Goal: Information Seeking & Learning: Learn about a topic

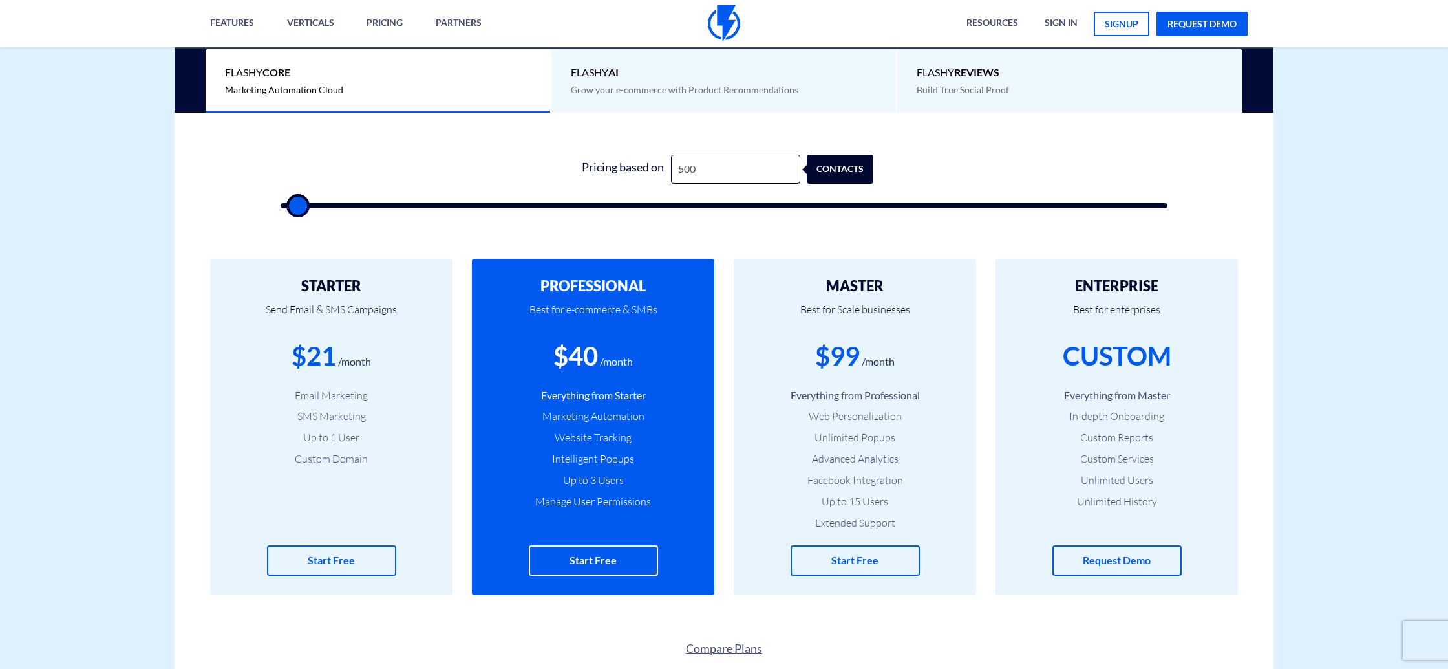
scroll to position [334, 0]
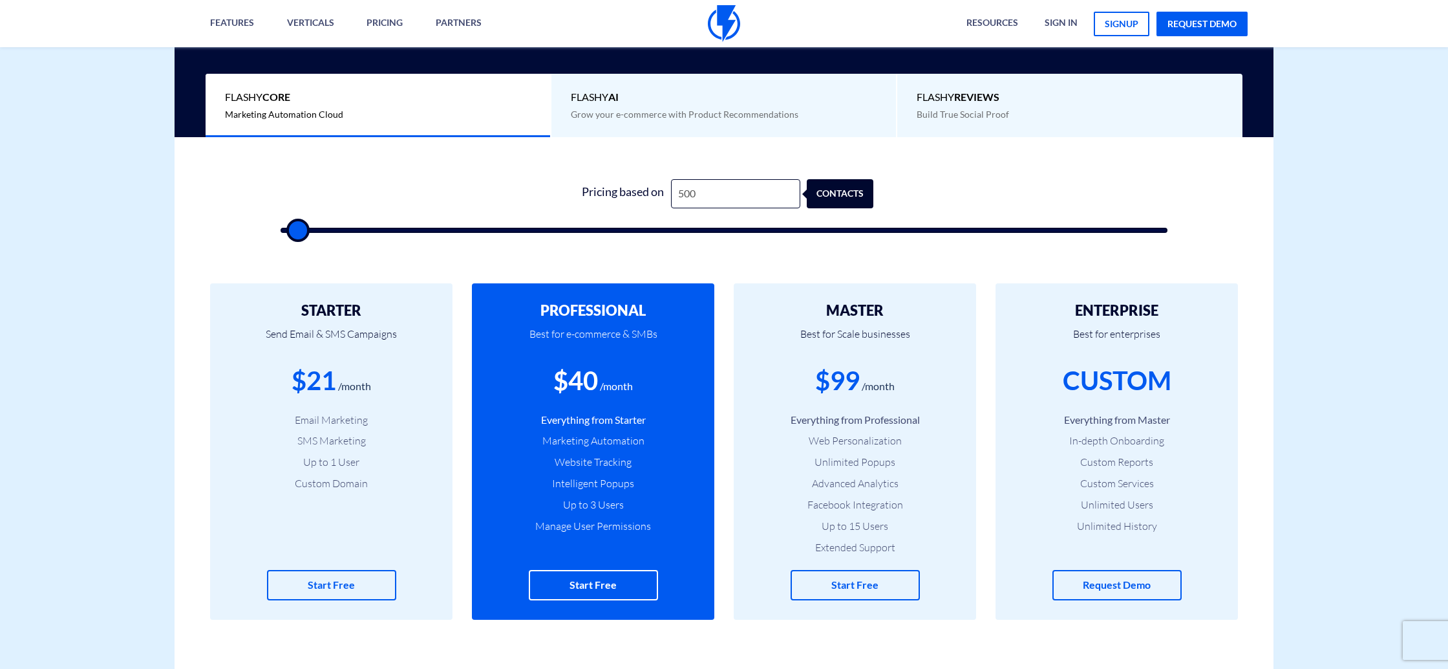
type input "1,500"
type input "1500"
type input "3,000"
type input "3000"
type input "8,000"
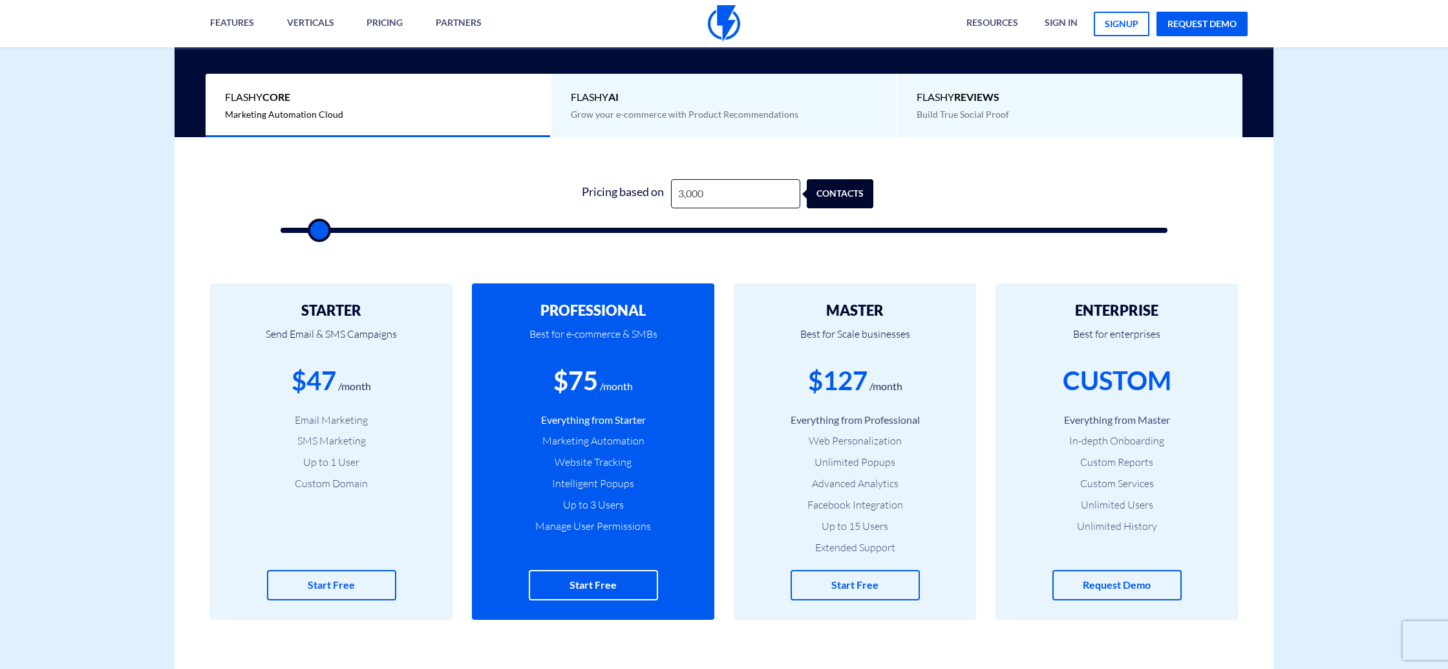
type input "8000"
type input "17,000"
type input "17000"
type input "24,500"
type input "24500"
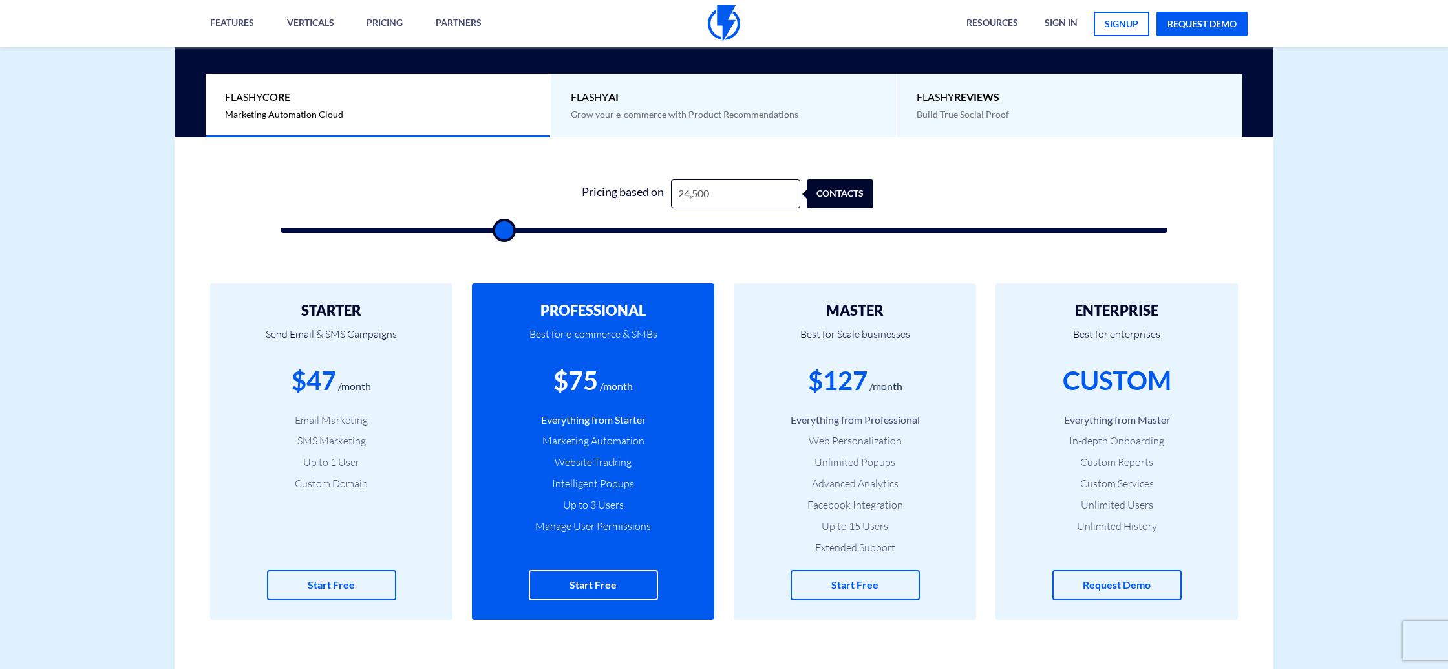
type input "29,000"
type input "29000"
type input "30,500"
type input "30500"
type input "31,000"
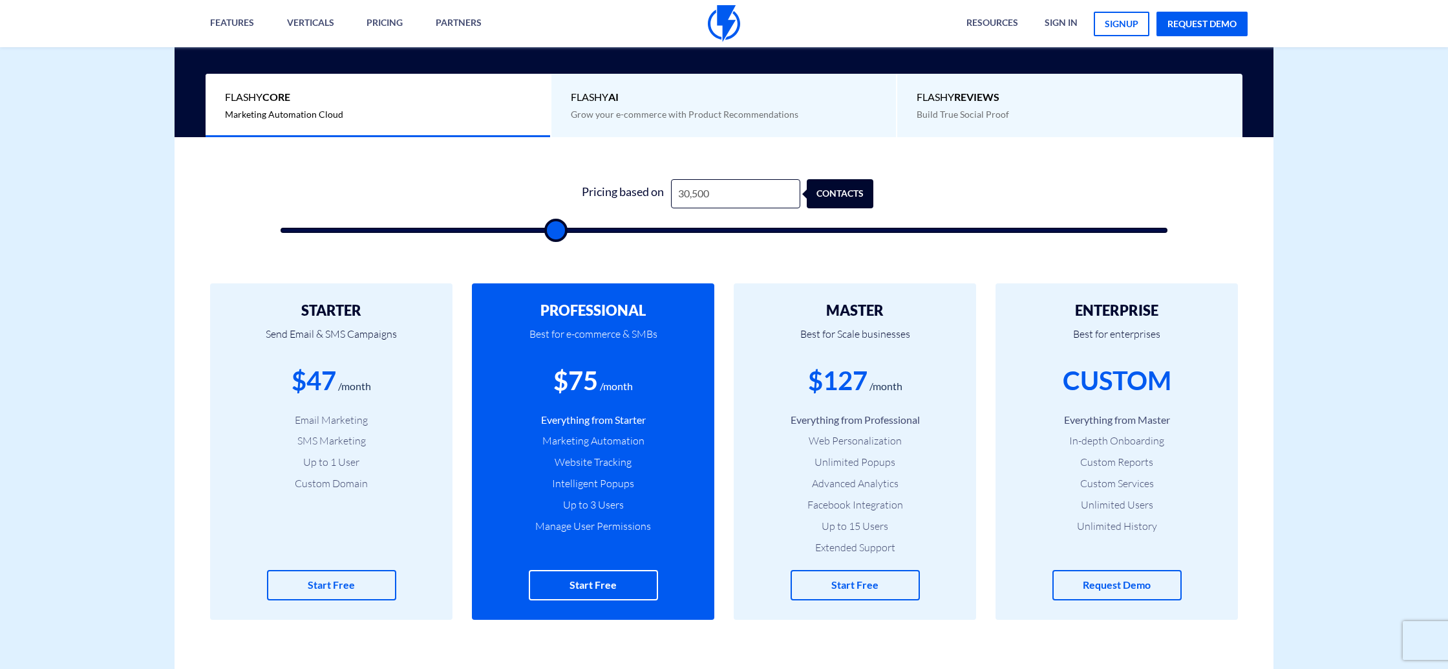
type input "31000"
type input "31,500"
type input "31500"
type input "32,500"
type input "32500"
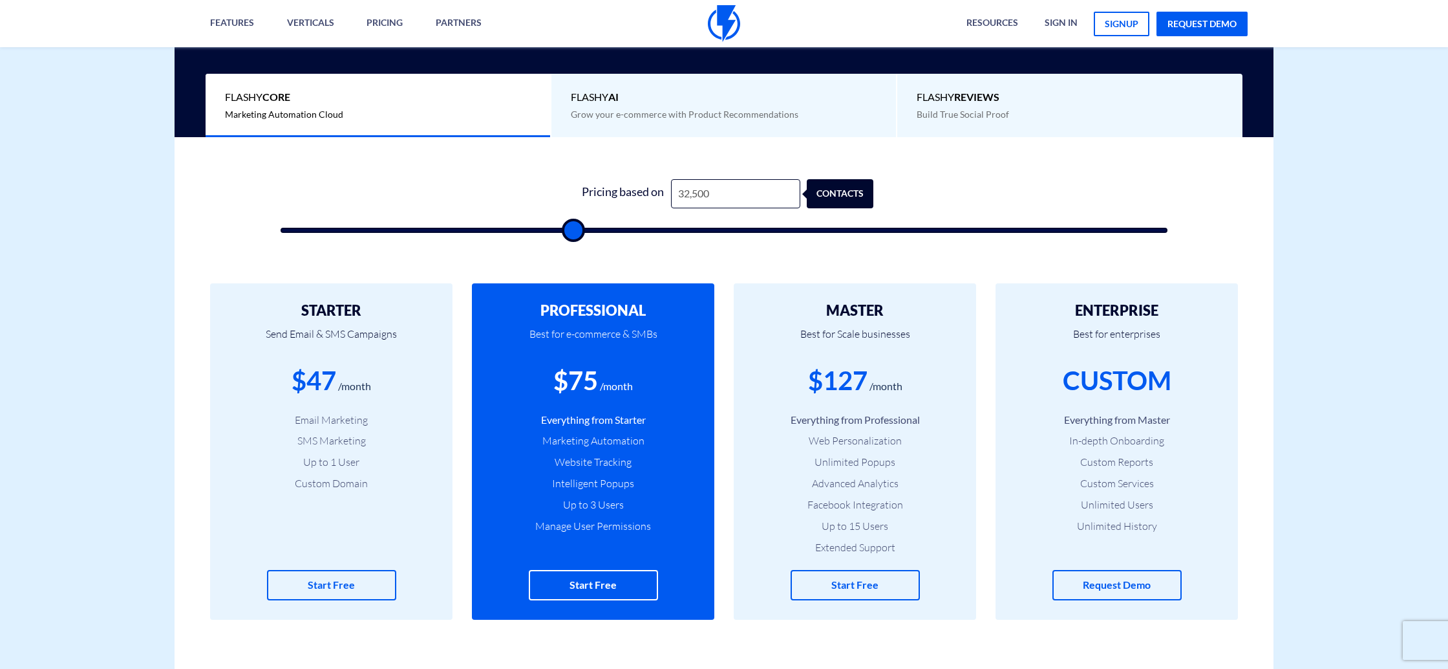
type input "34,500"
type input "34500"
type input "36,500"
type input "36500"
type input "38,000"
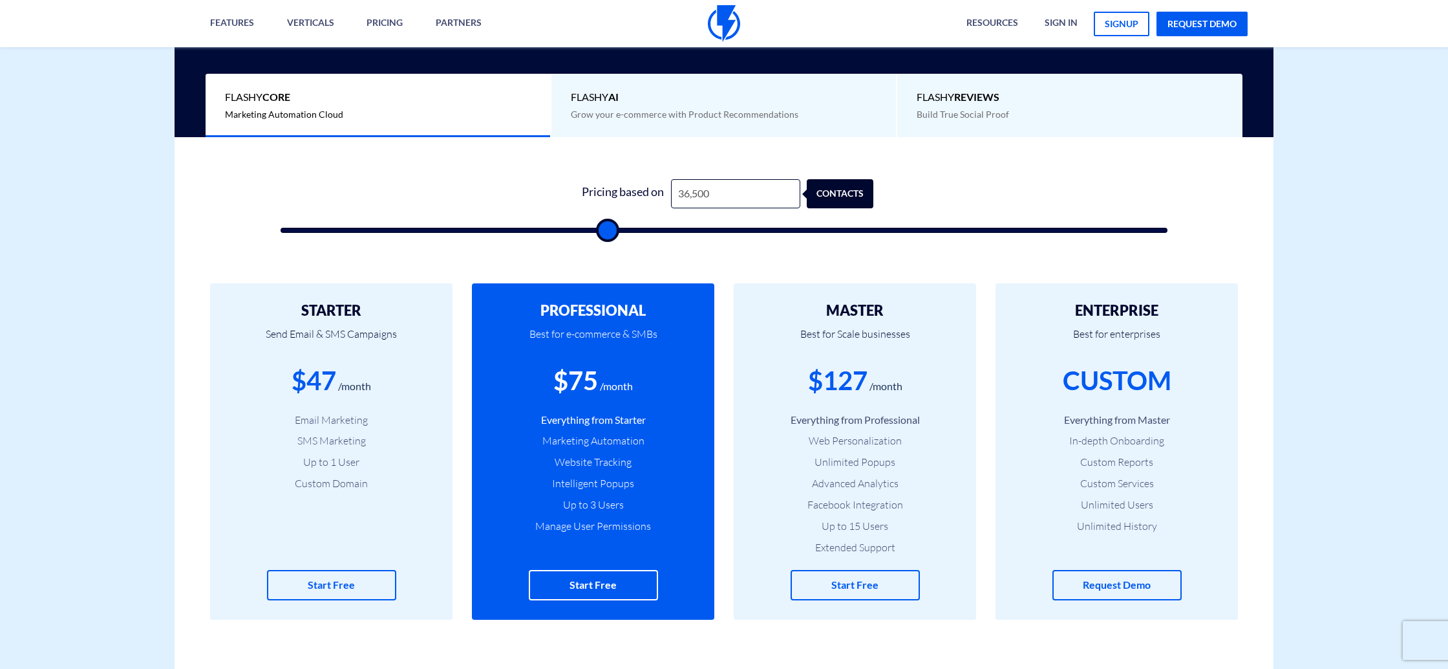
type input "38000"
type input "39,500"
type input "39500"
type input "41,500"
type input "41500"
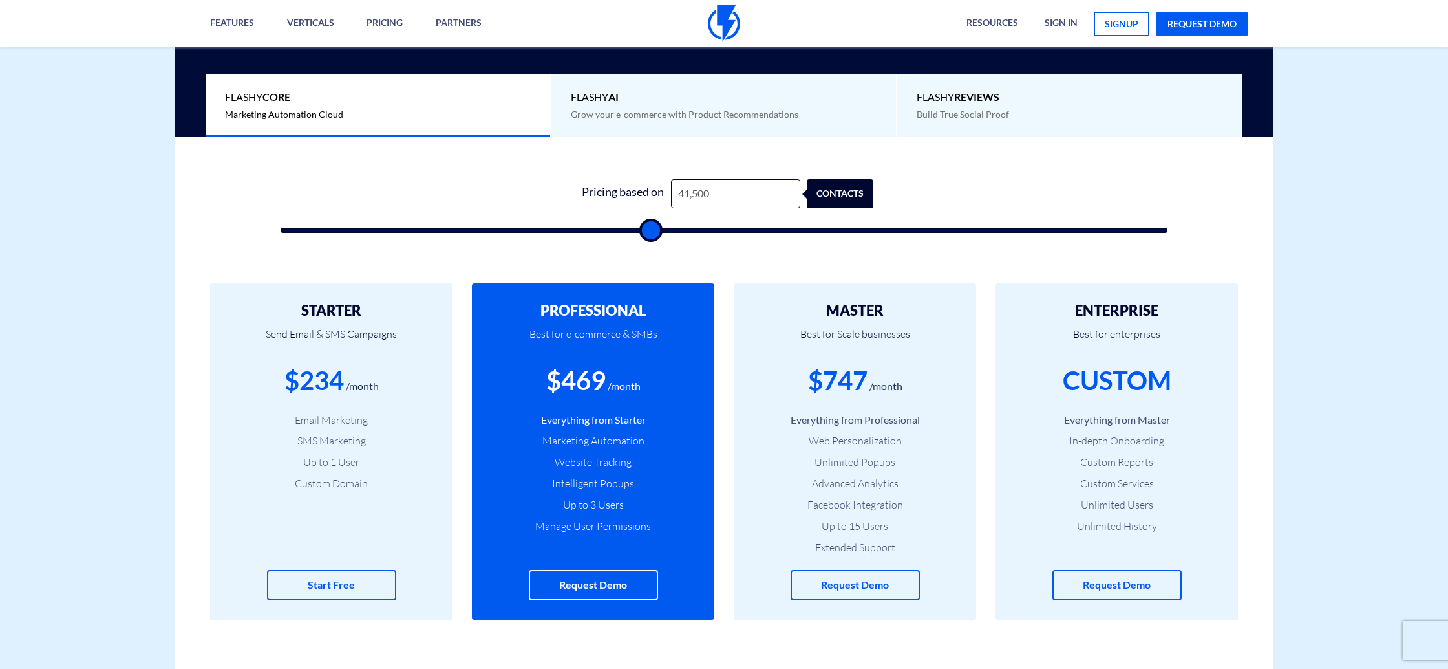
type input "44,500"
type input "44500"
type input "45,500"
type input "45500"
type input "46,000"
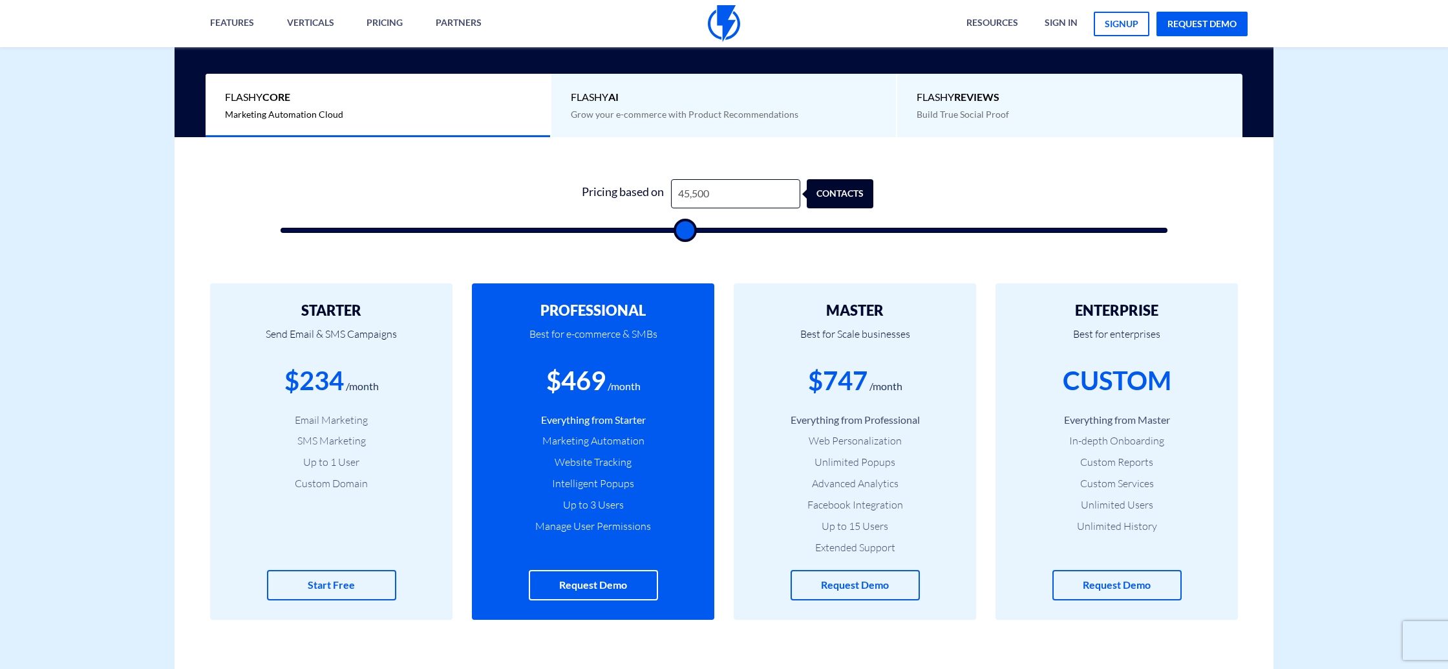
type input "46000"
type input "47,000"
type input "47000"
type input "47,500"
type input "47500"
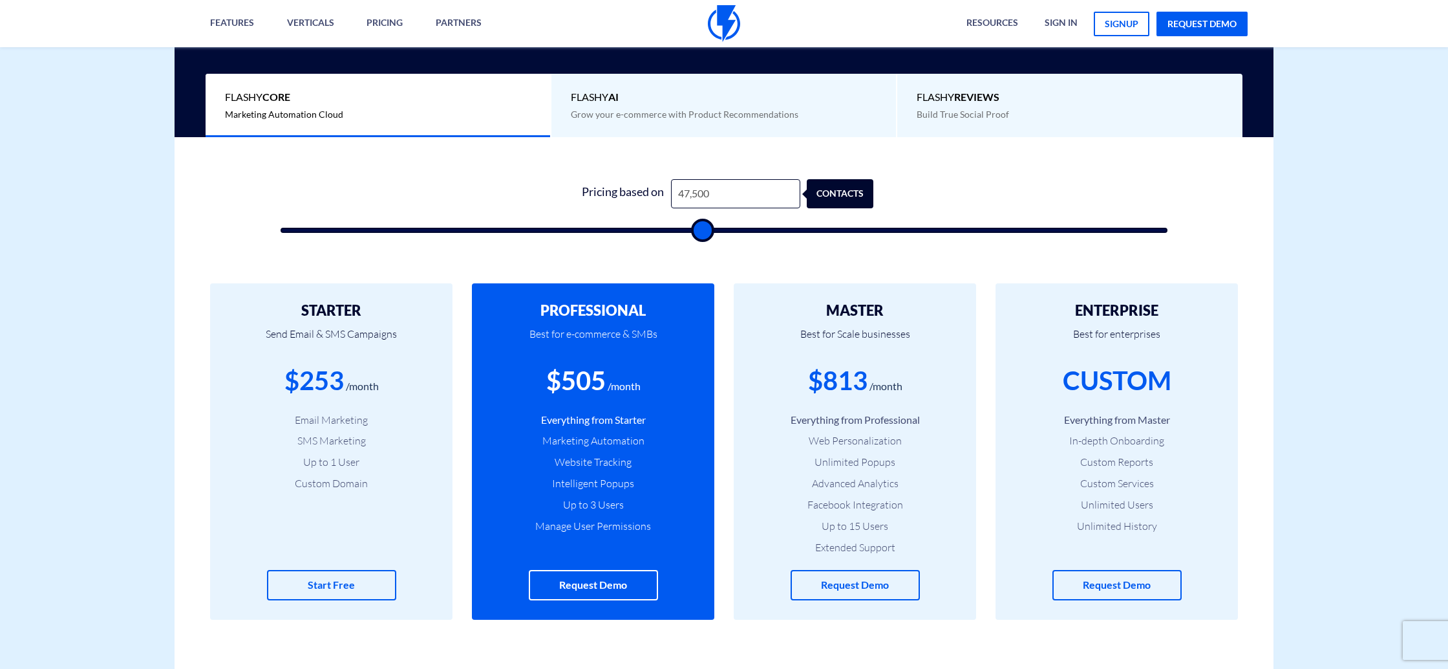
type input "47,000"
type input "47000"
type input "44,000"
type input "44000"
type input "40,000"
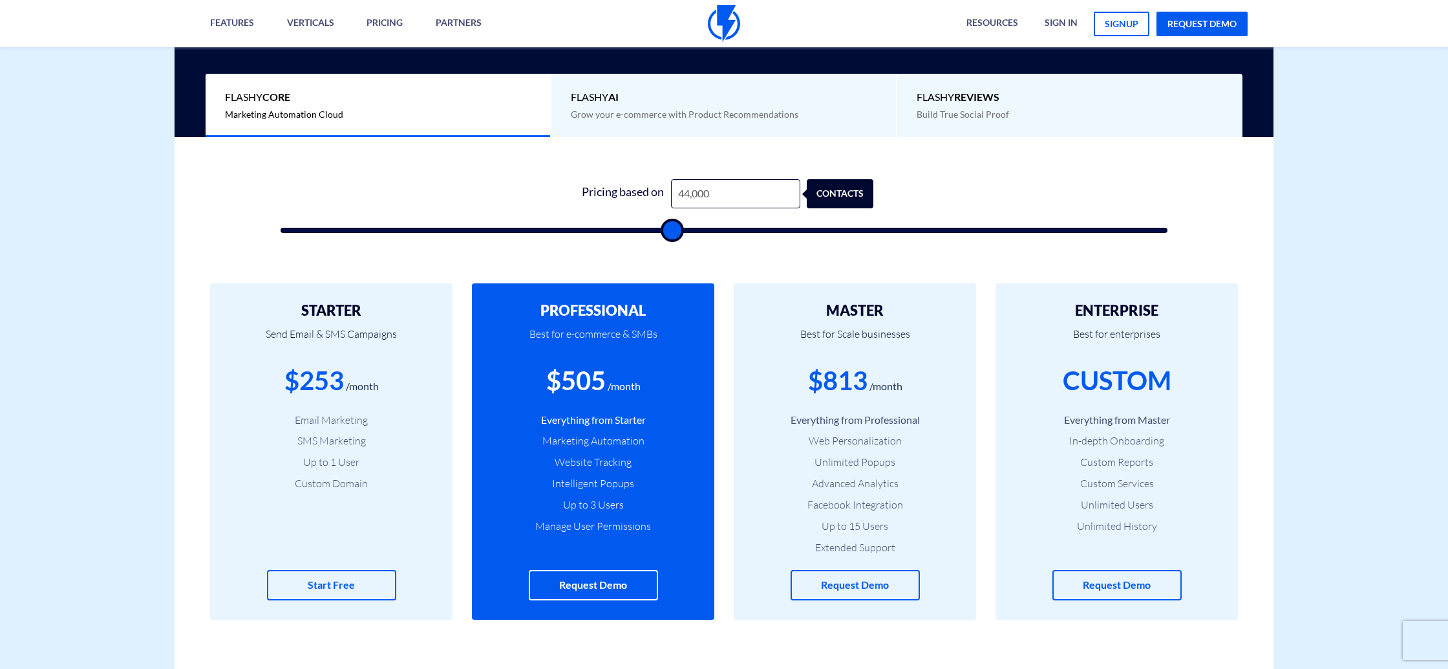
type input "40000"
type input "34,500"
type input "34500"
type input "32,000"
type input "32000"
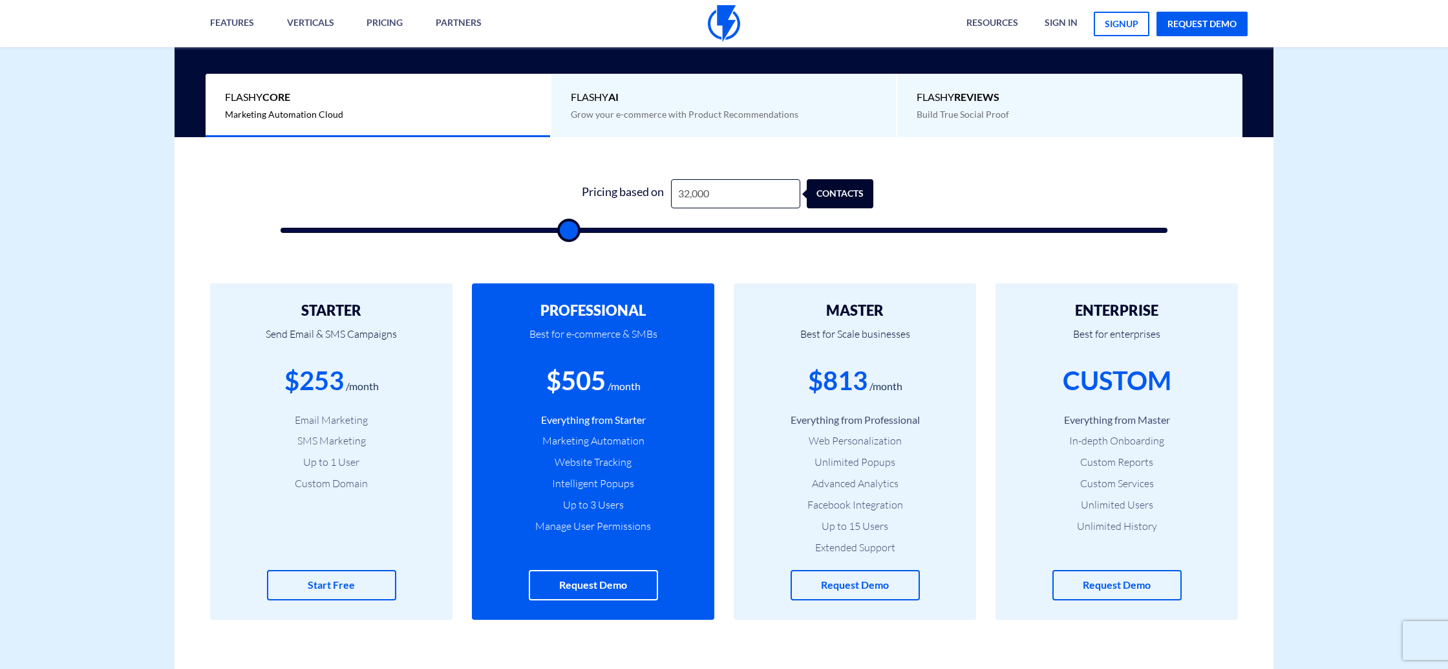
type input "31,500"
type input "31500"
type input "31,000"
type input "31000"
type input "30,500"
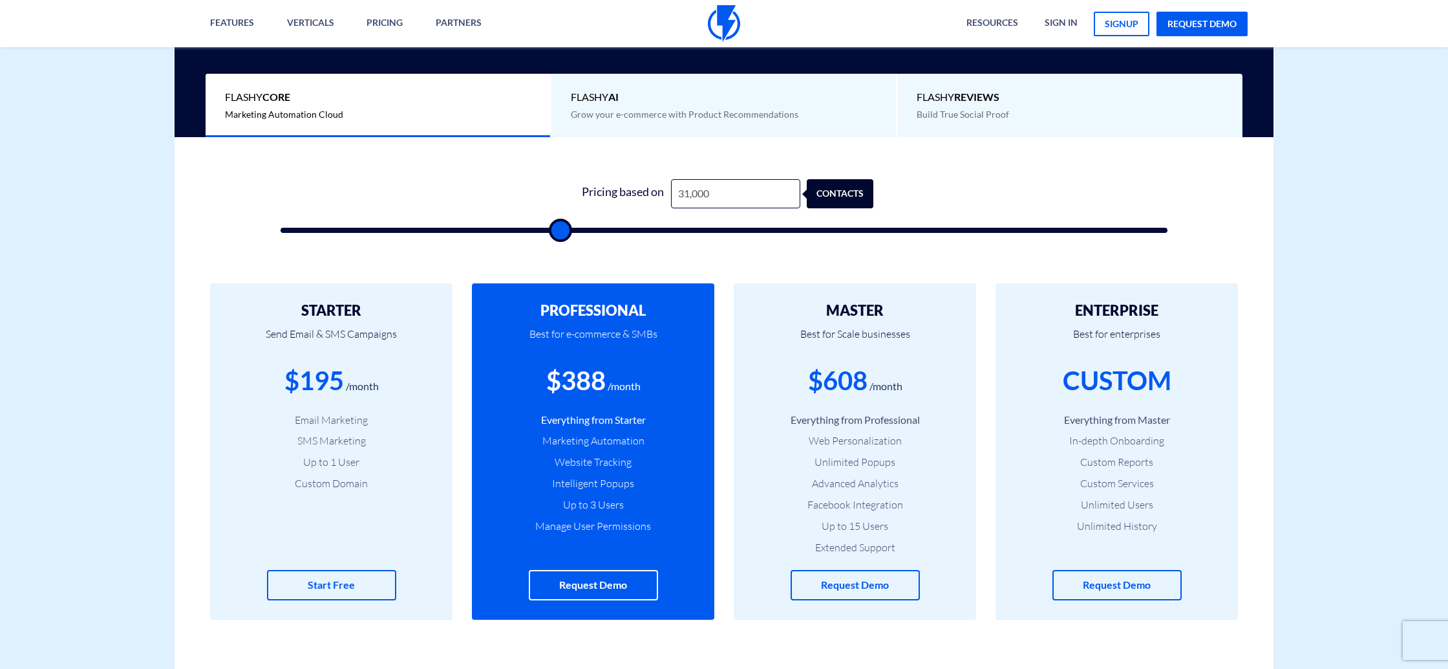
type input "30500"
type input "29,500"
type input "29500"
type input "29,000"
type input "29000"
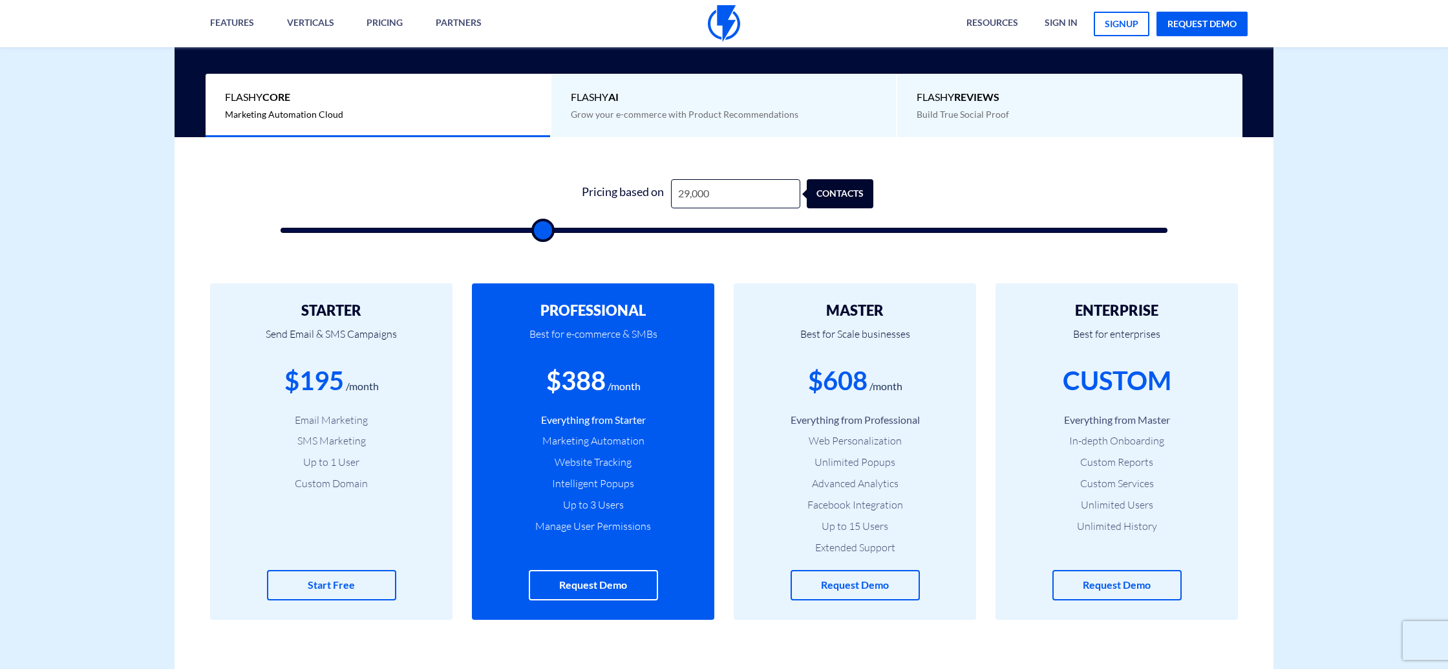
type input "28,500"
type input "28500"
type input "28,000"
type input "28000"
type input "27,500"
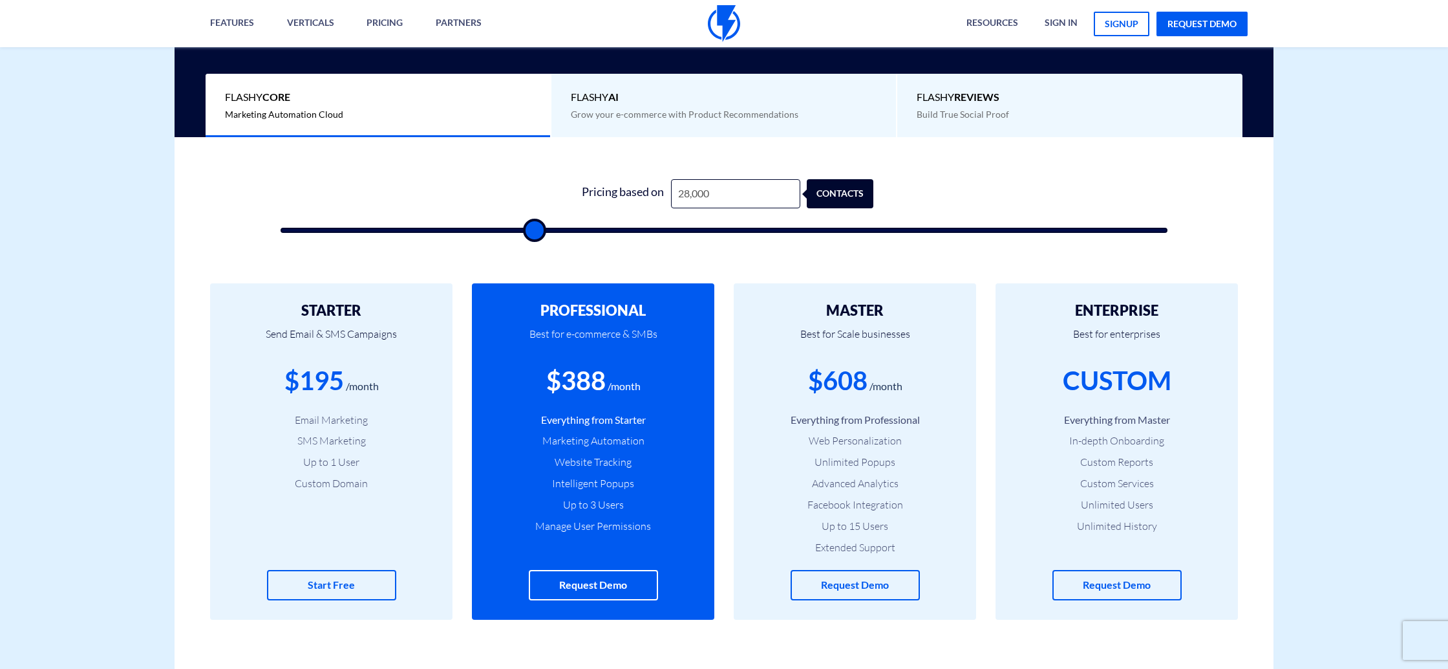
type input "27500"
type input "27,000"
type input "27000"
type input "26,500"
type input "26500"
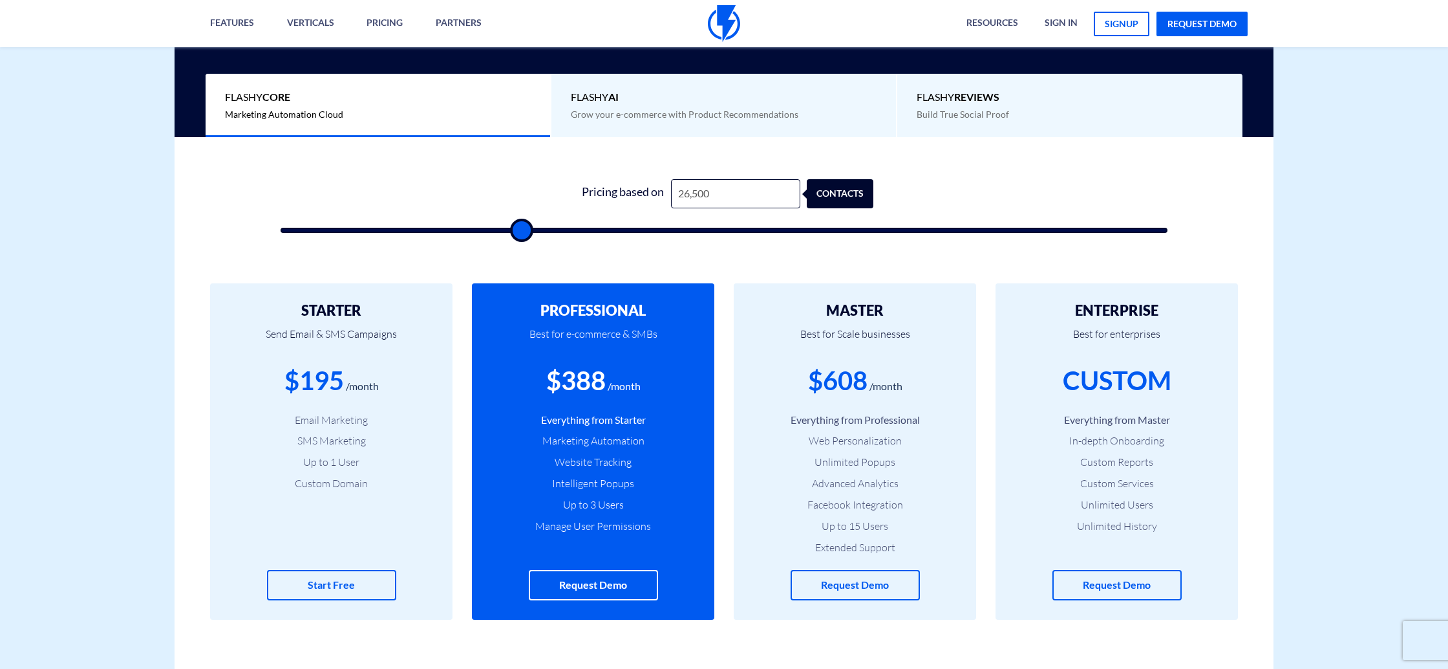
type input "26,000"
type input "26000"
type input "25,500"
type input "25500"
type input "25,000"
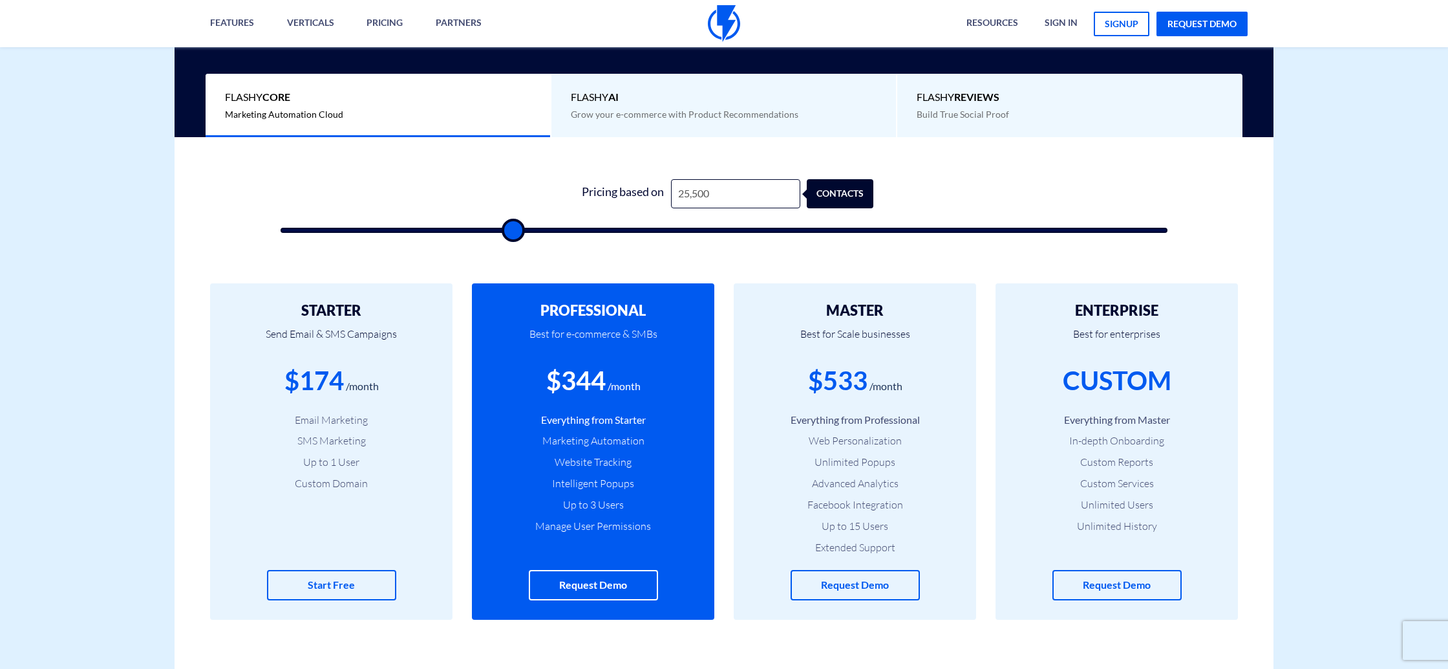
type input "25000"
type input "25,500"
type input "25500"
type input "26,000"
type input "26000"
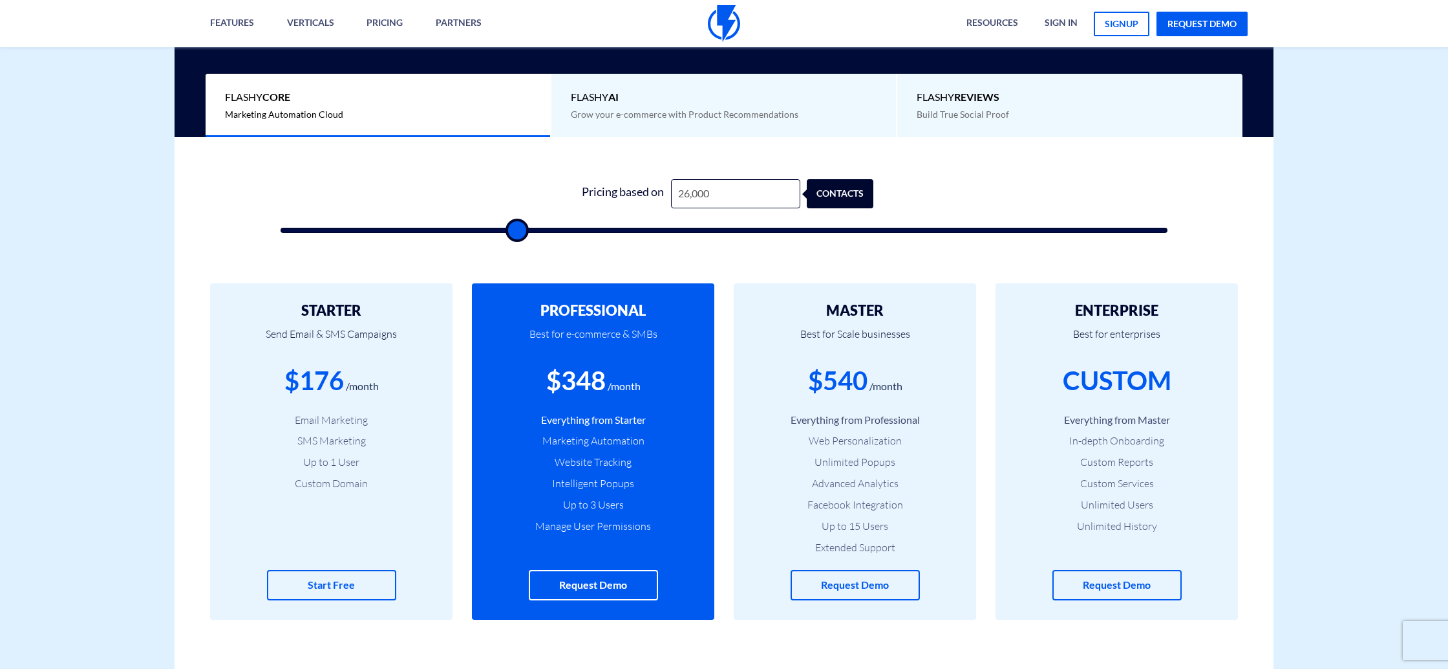
type input "25,500"
type input "25500"
type input "25,000"
type input "25000"
type input "24,500"
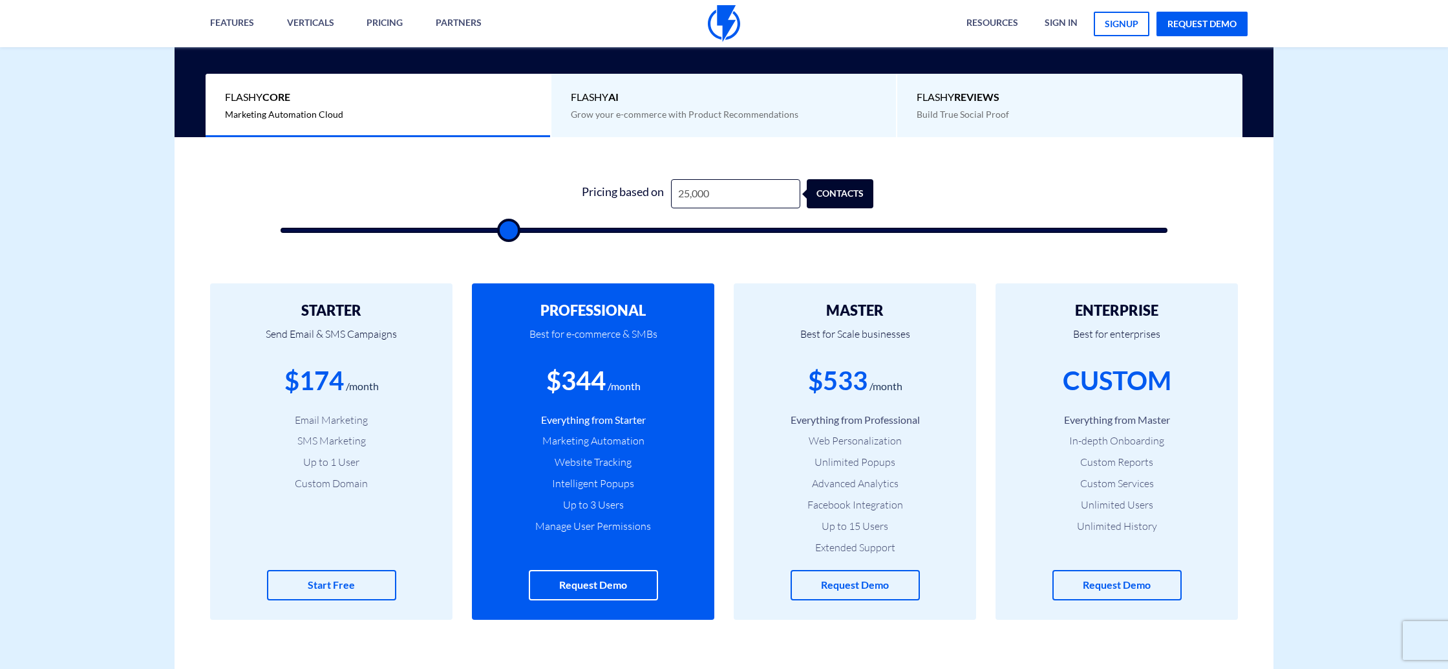
type input "24500"
type input "24,000"
type input "24000"
type input "23,500"
type input "23500"
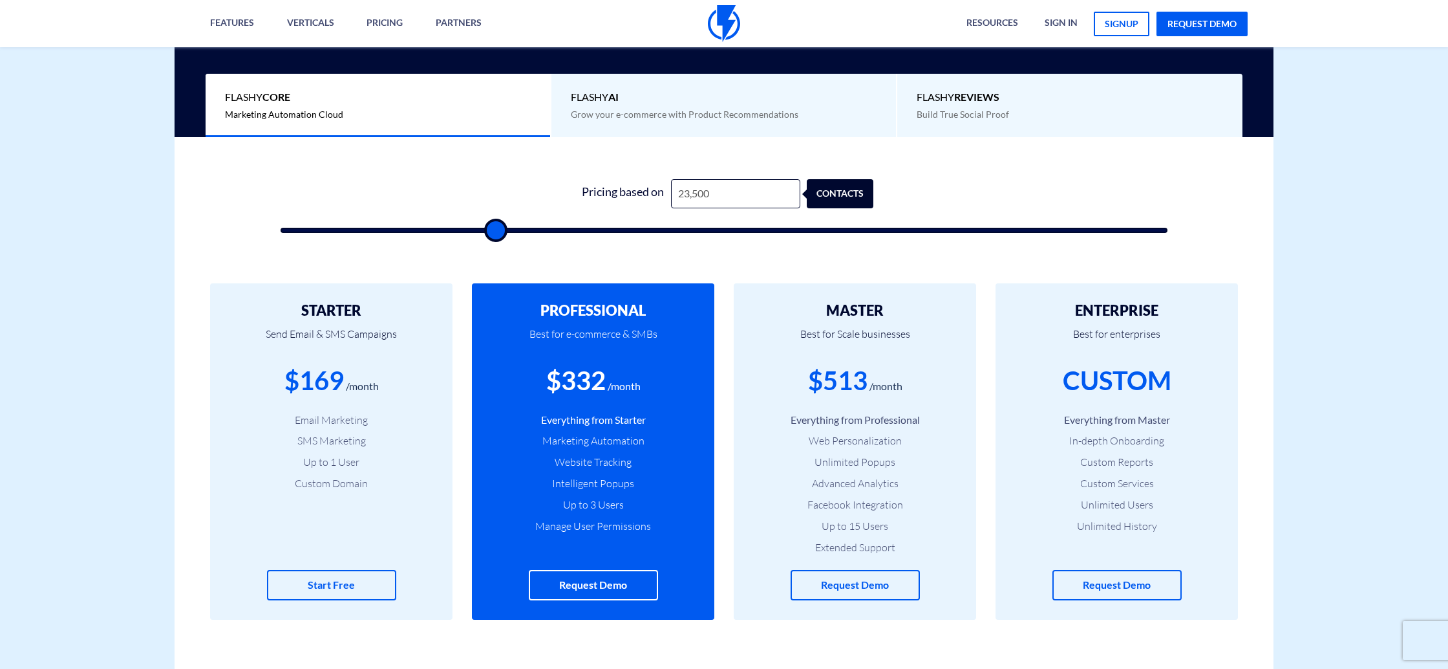
type input "23,000"
type input "23000"
type input "22,500"
type input "22500"
type input "22,000"
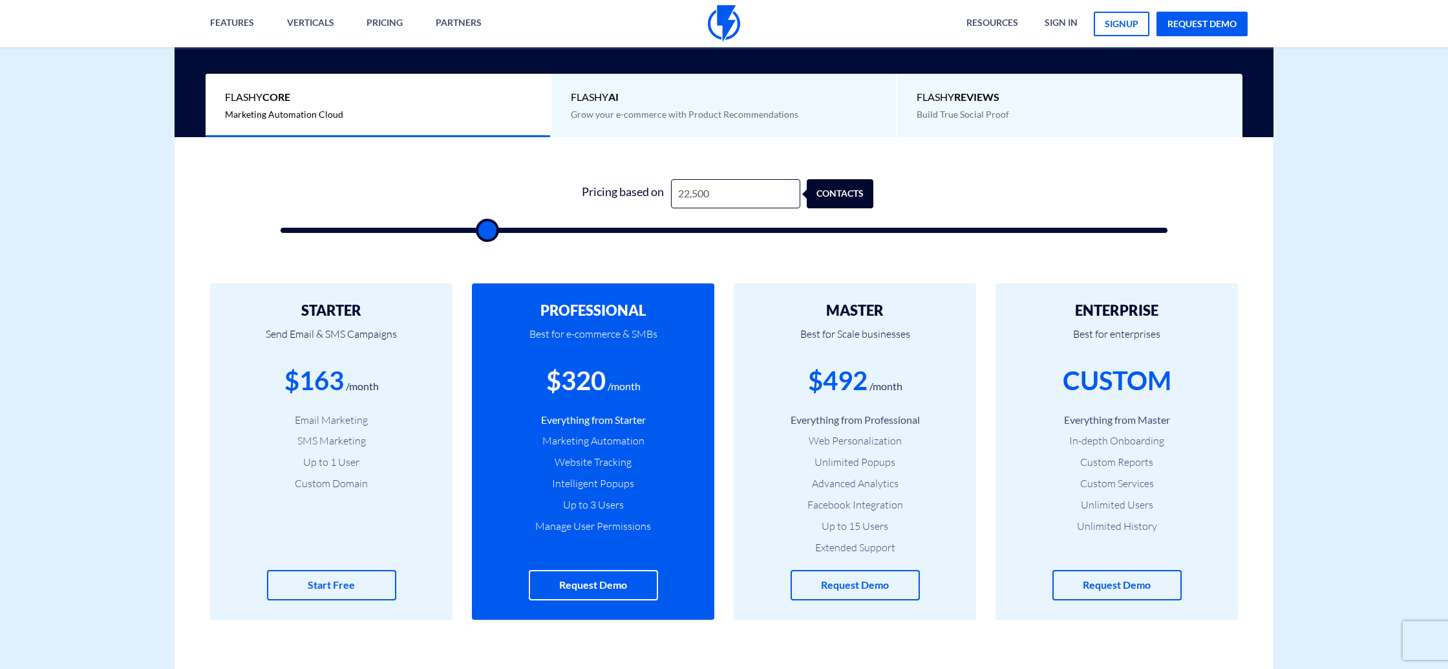
type input "22000"
type input "21,500"
type input "21500"
type input "21,000"
type input "21000"
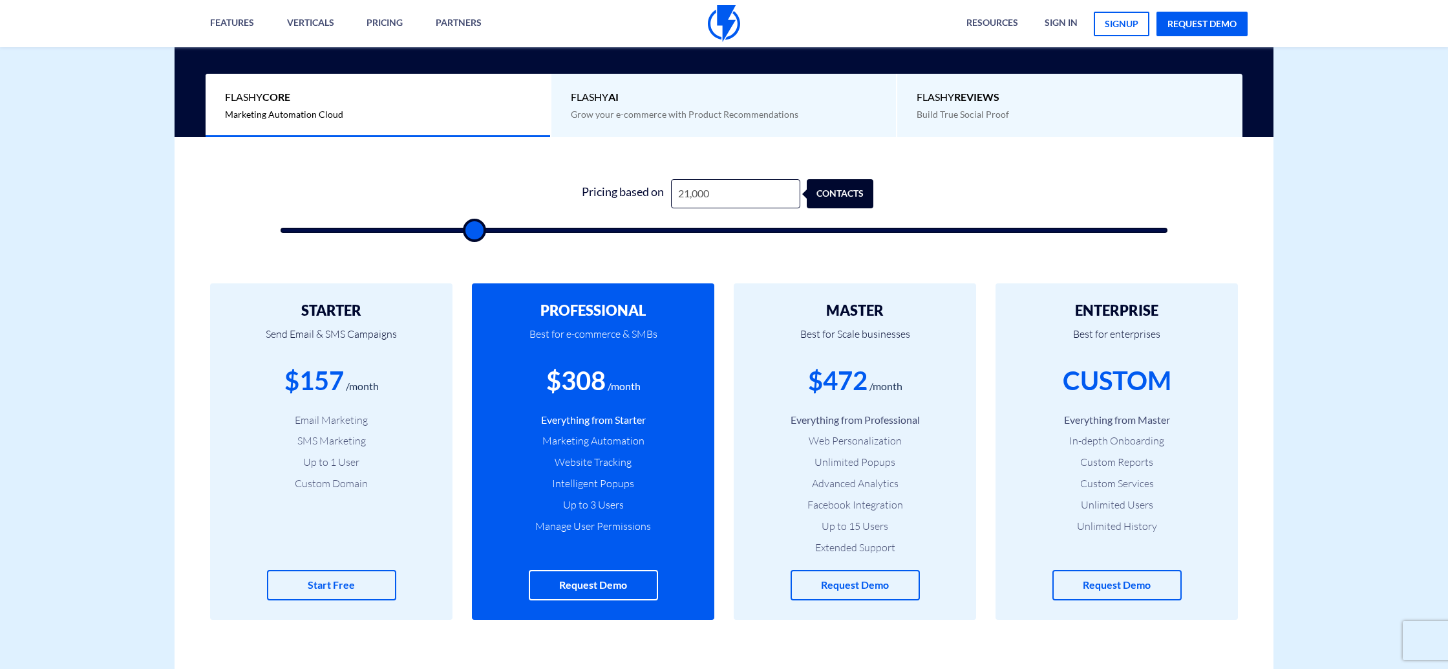
type input "21,500"
type input "21500"
type input "22,000"
type input "22000"
type input "22,500"
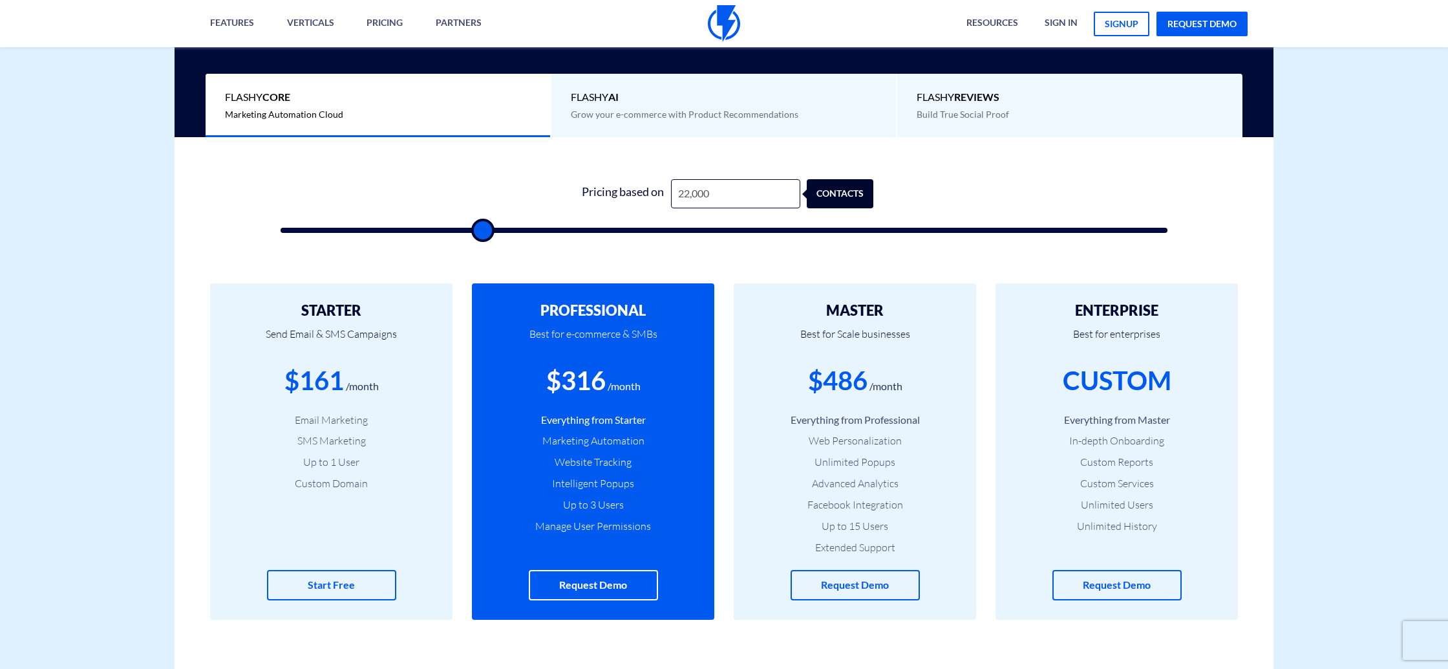
type input "22500"
type input "23,000"
type input "23000"
type input "23,500"
type input "23500"
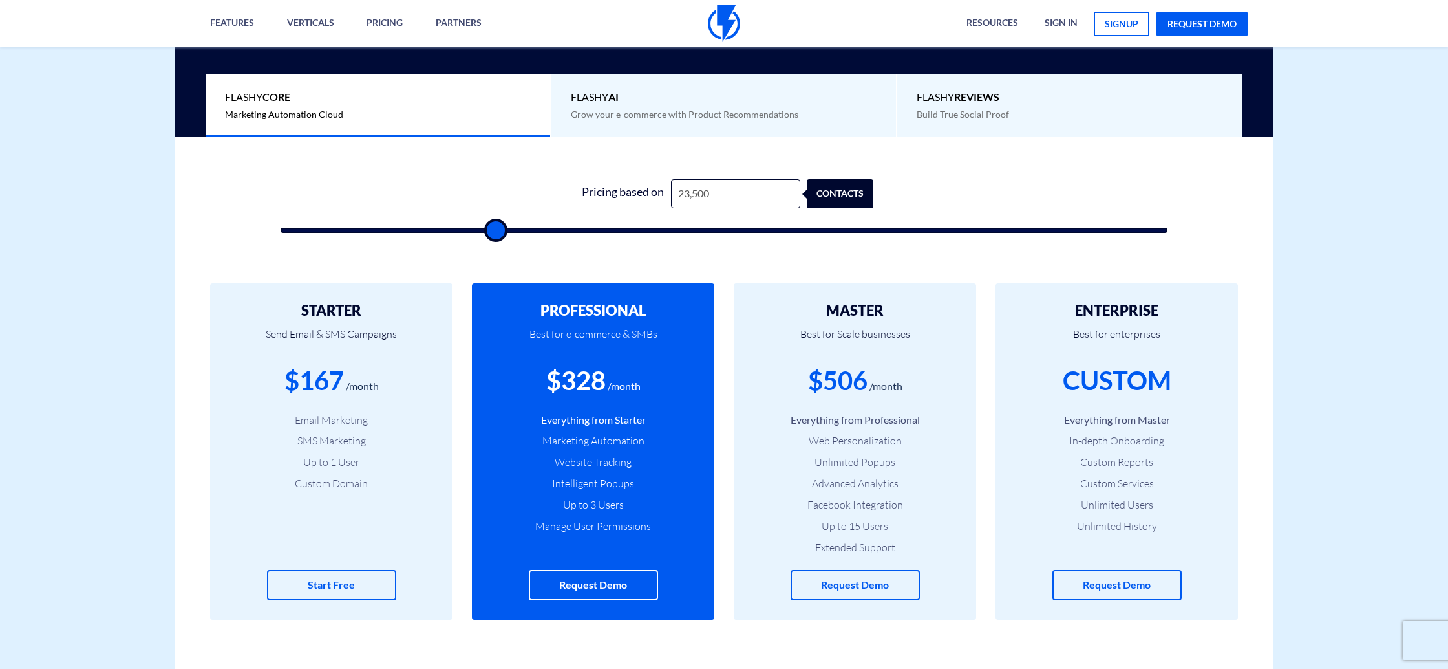
type input "24,000"
type input "24000"
type input "24,500"
type input "24500"
type input "25,000"
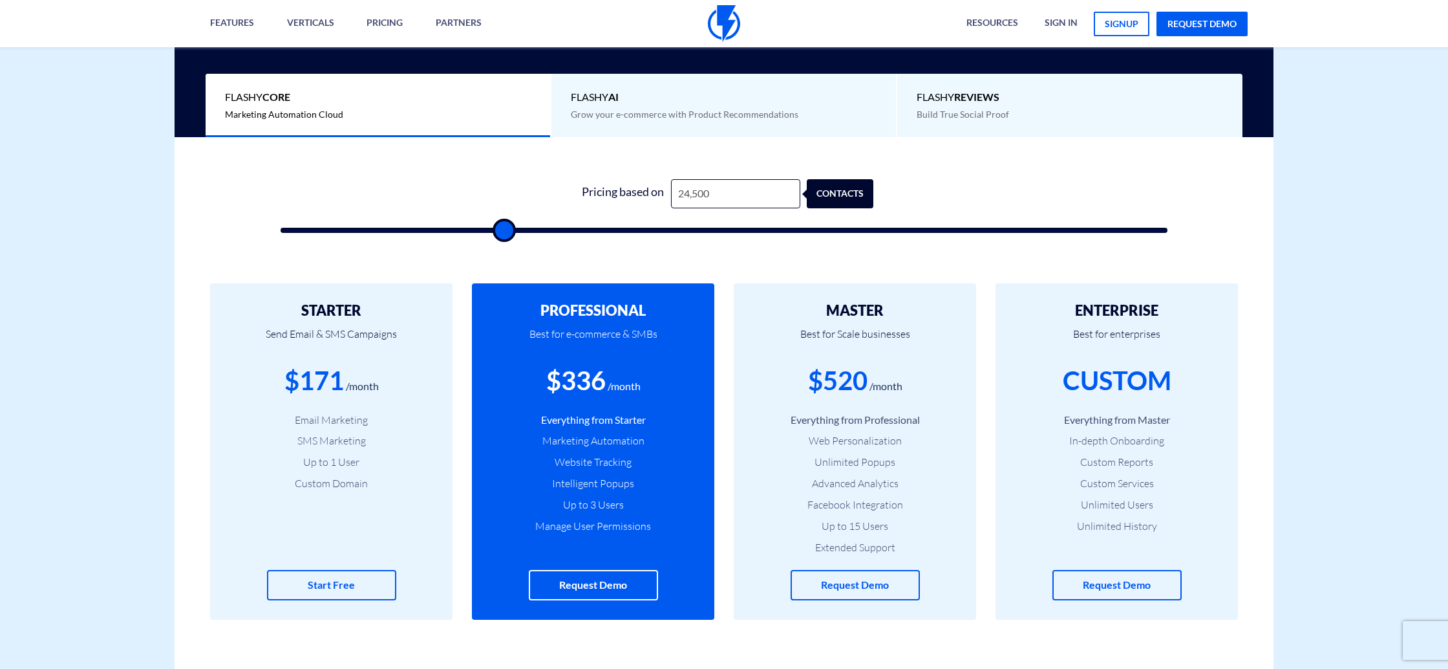
type input "25000"
type input "24,500"
type input "24500"
type input "24,000"
type input "24000"
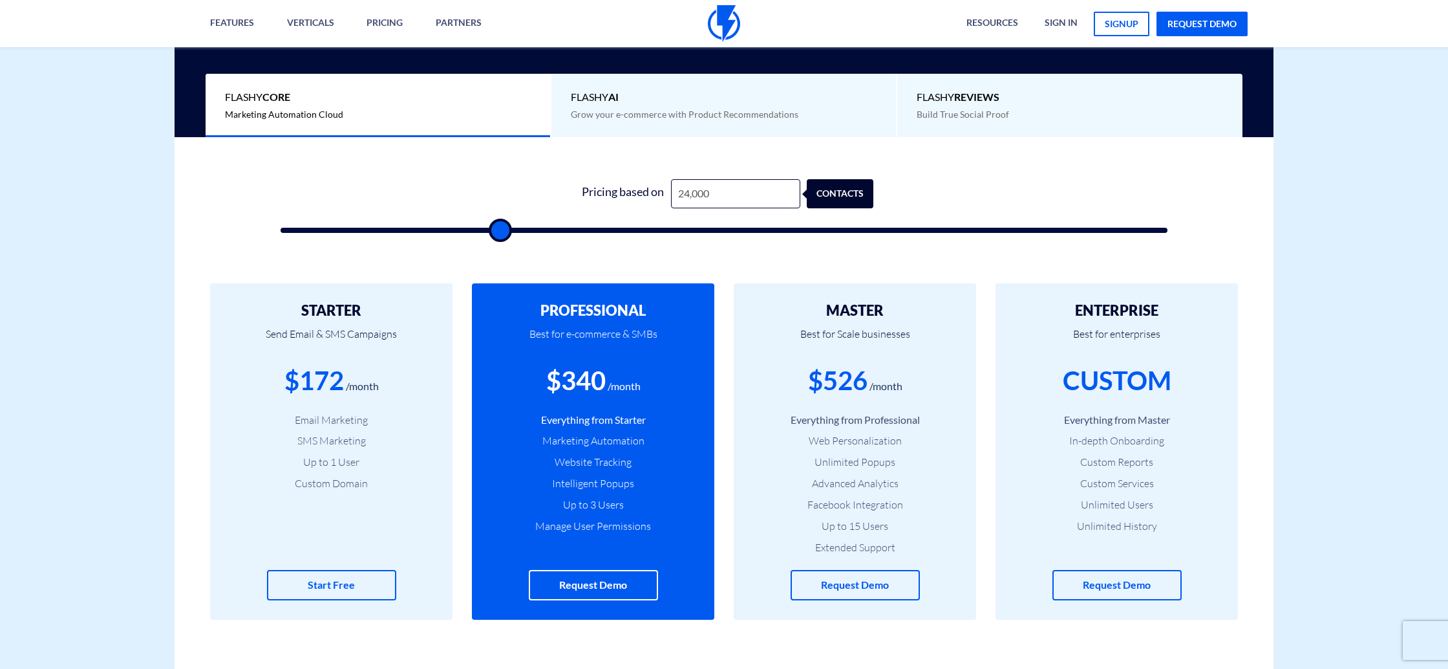
type input "23,500"
type input "23500"
type input "23,000"
type input "23000"
type input "22,500"
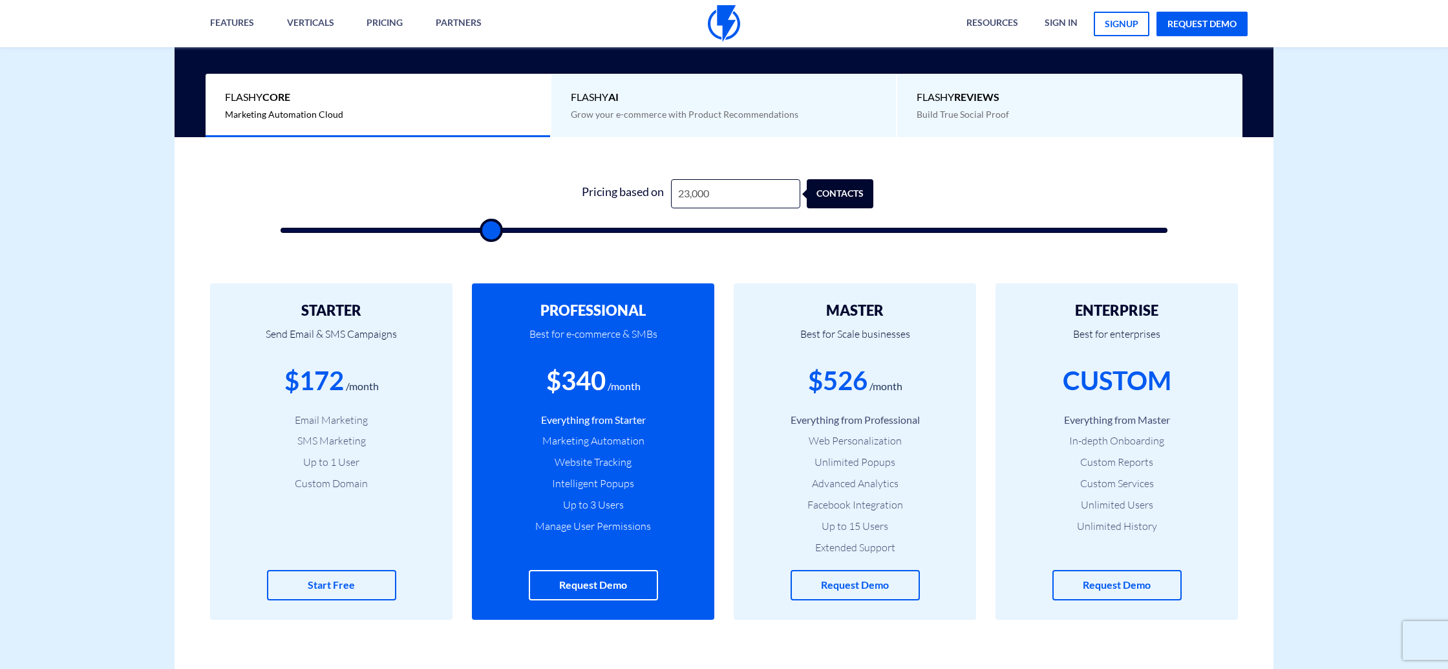
type input "22500"
type input "22,000"
type input "22000"
type input "21,500"
type input "21500"
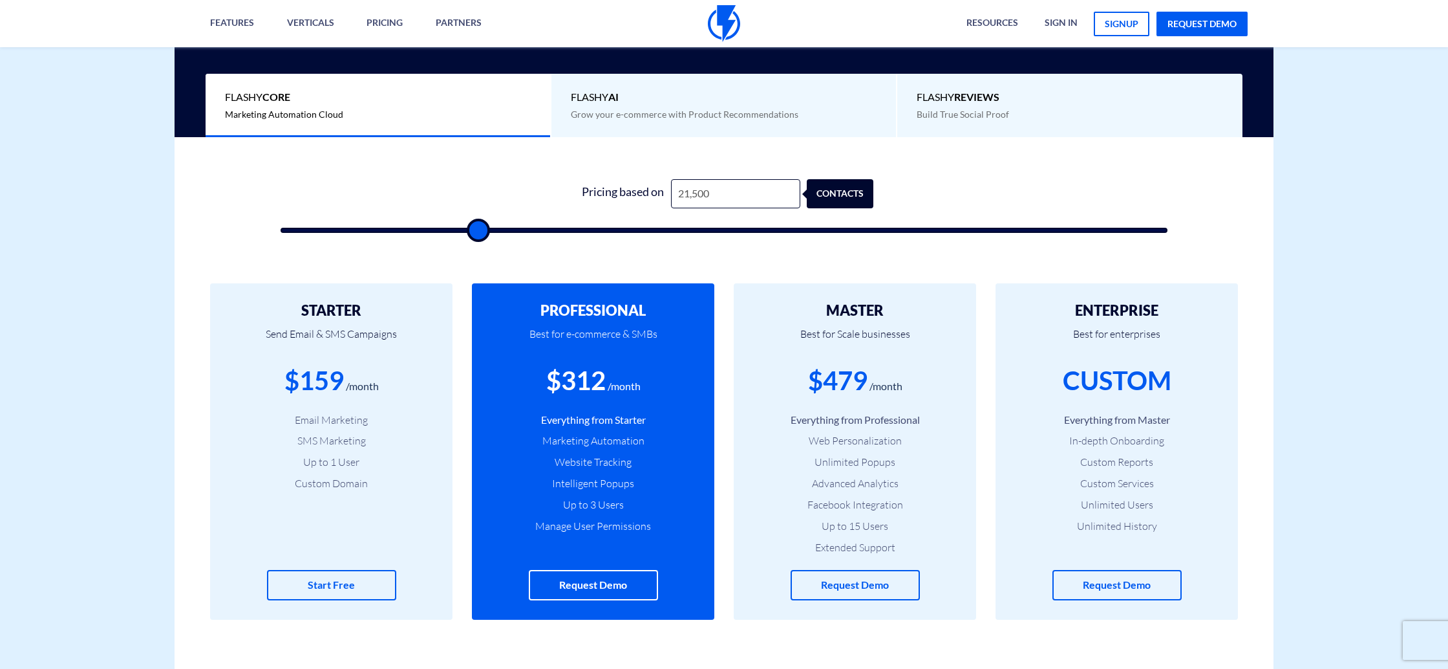
type input "21,000"
type input "21000"
type input "20,500"
type input "20500"
type input "20,000"
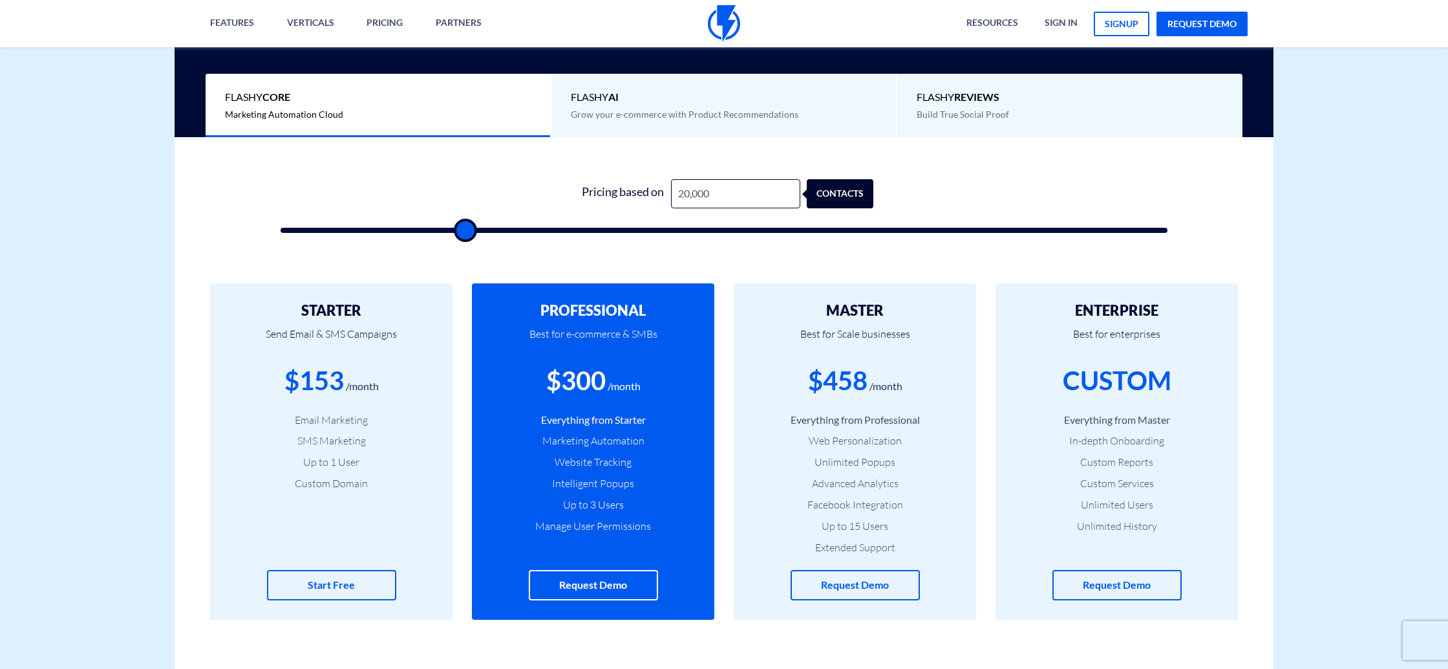
type input "20000"
drag, startPoint x: 316, startPoint y: 228, endPoint x: 466, endPoint y: 269, distance: 154.8
type input "19,500"
type input "19500"
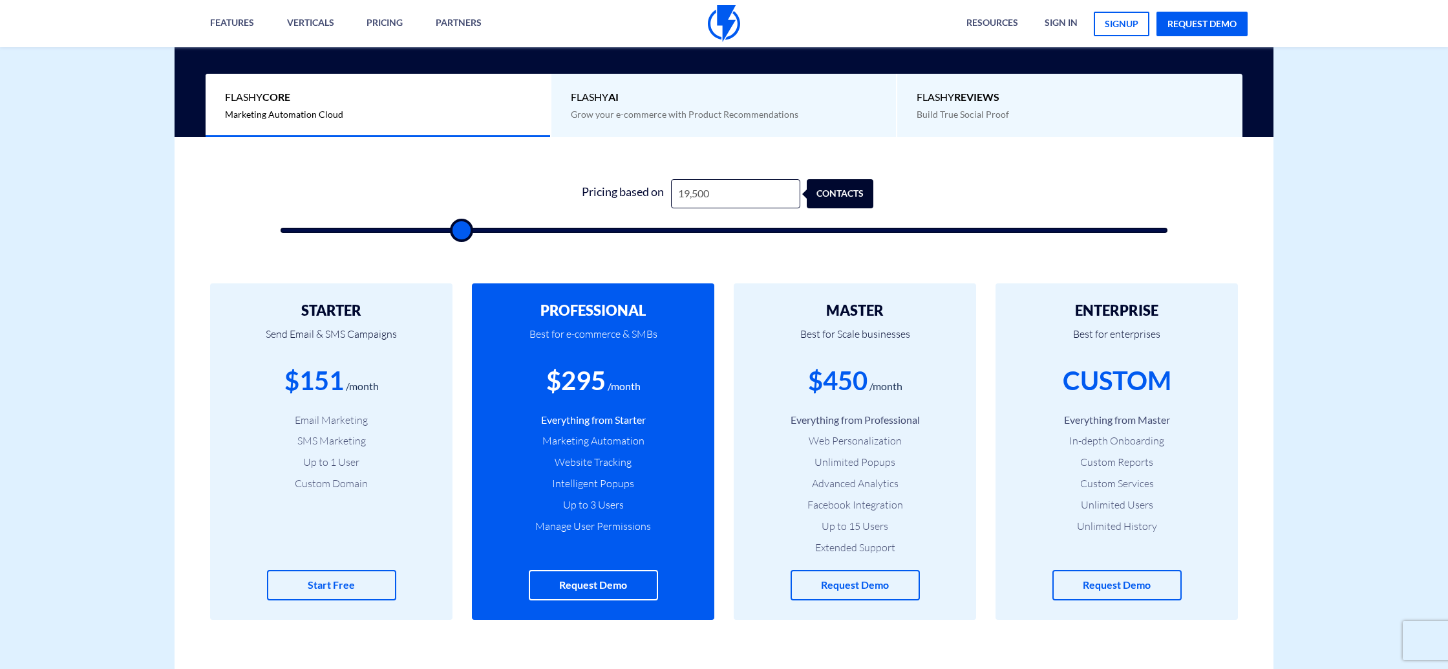
type input "20,000"
type input "20000"
type input "19,500"
type input "19500"
type input "19,000"
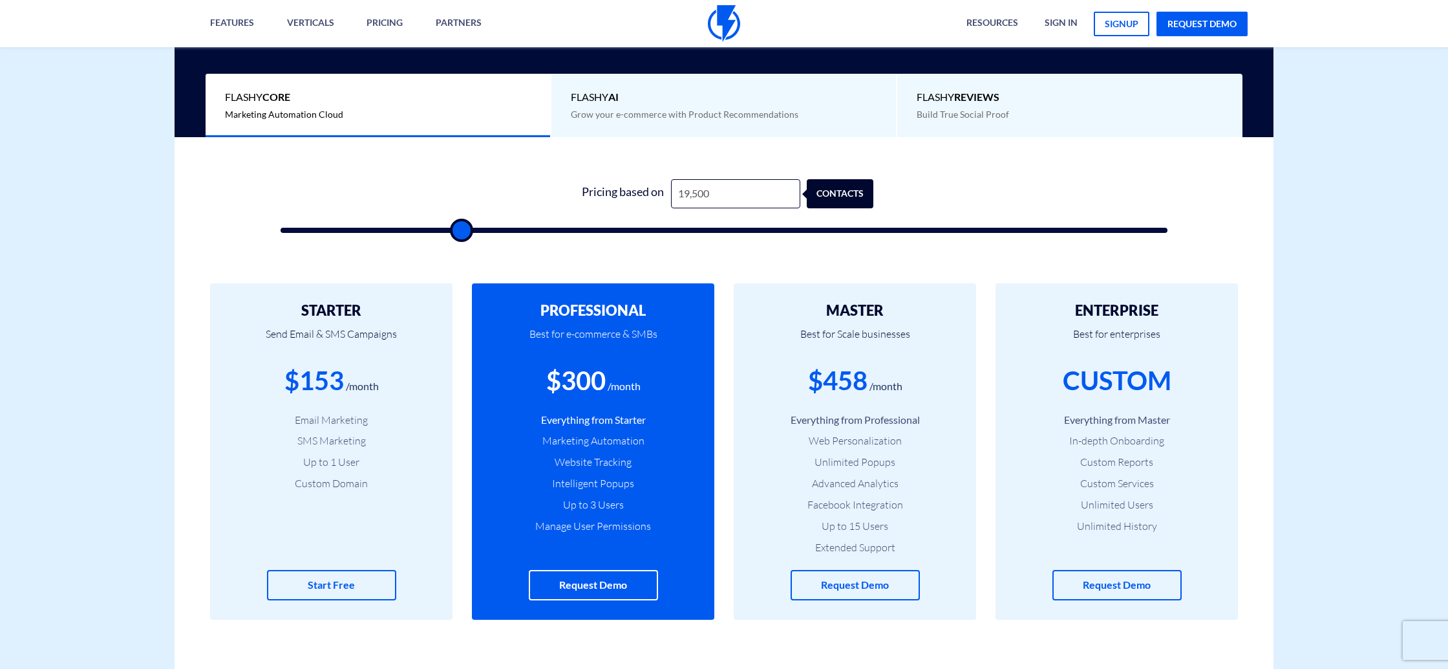
type input "19000"
type input "19,500"
type input "19500"
type input "20,000"
type input "20000"
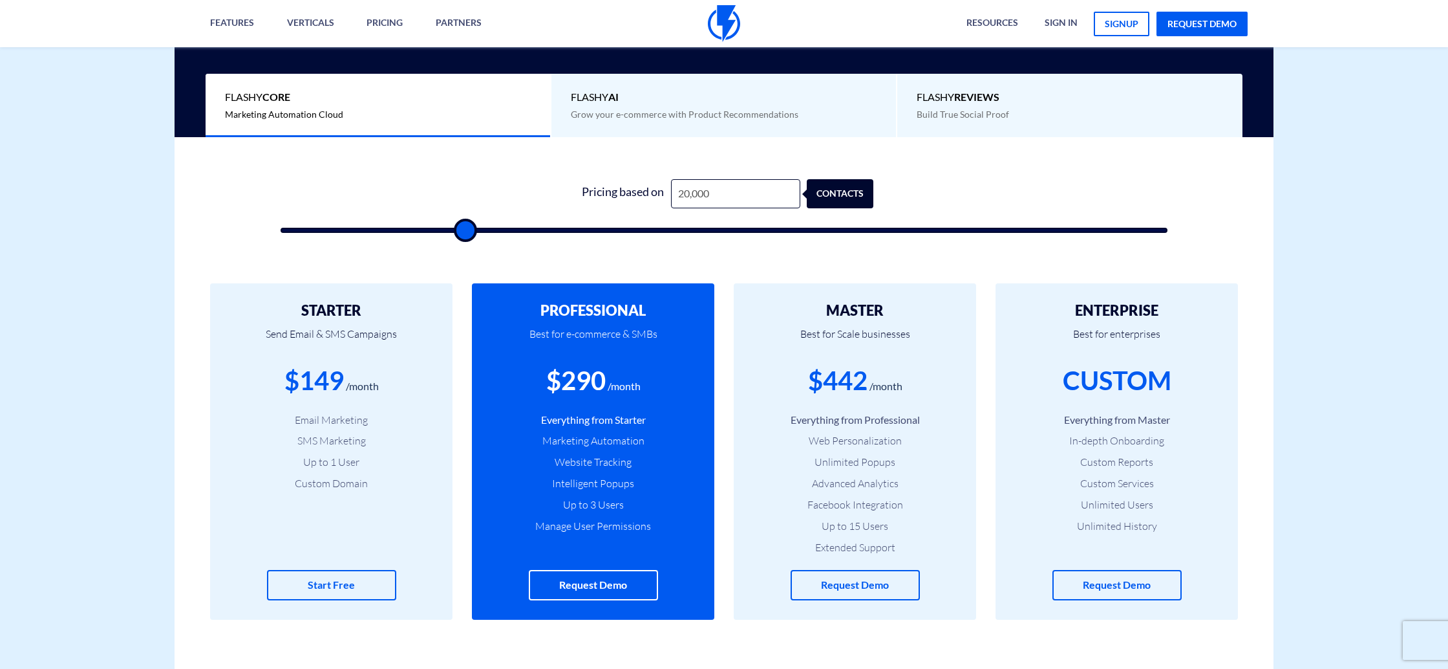
type input "20,500"
type input "20500"
type input "21,000"
type input "21000"
type input "20,500"
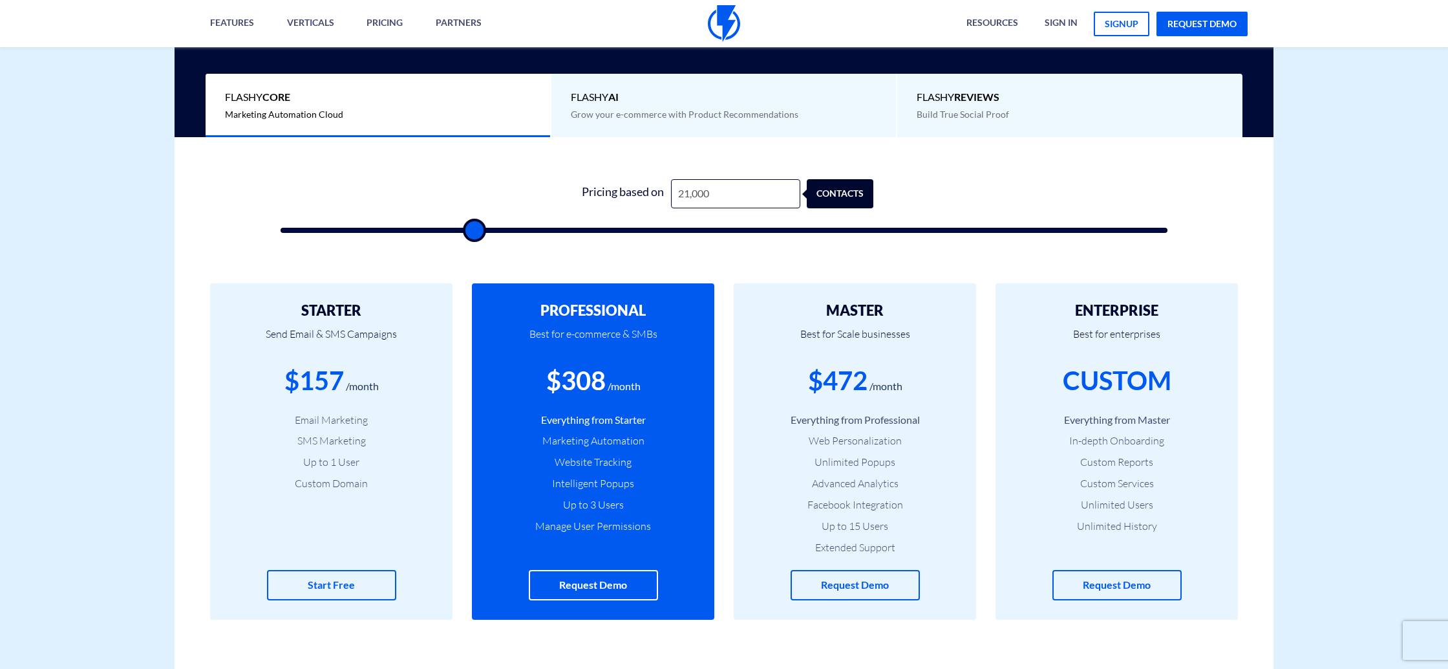
type input "20500"
type input "20,000"
type input "20000"
type input "19,500"
type input "19500"
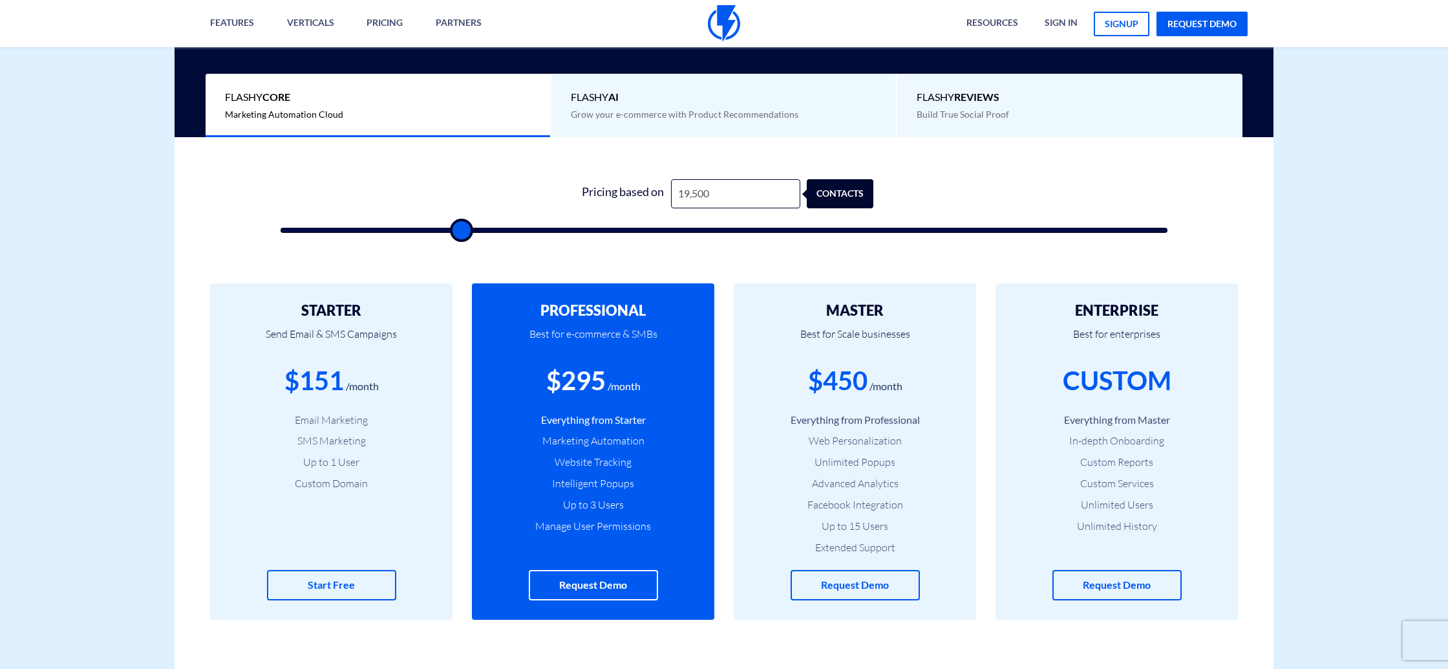
type input "20,000"
type input "20000"
type input "19,500"
type input "19500"
type input "19,000"
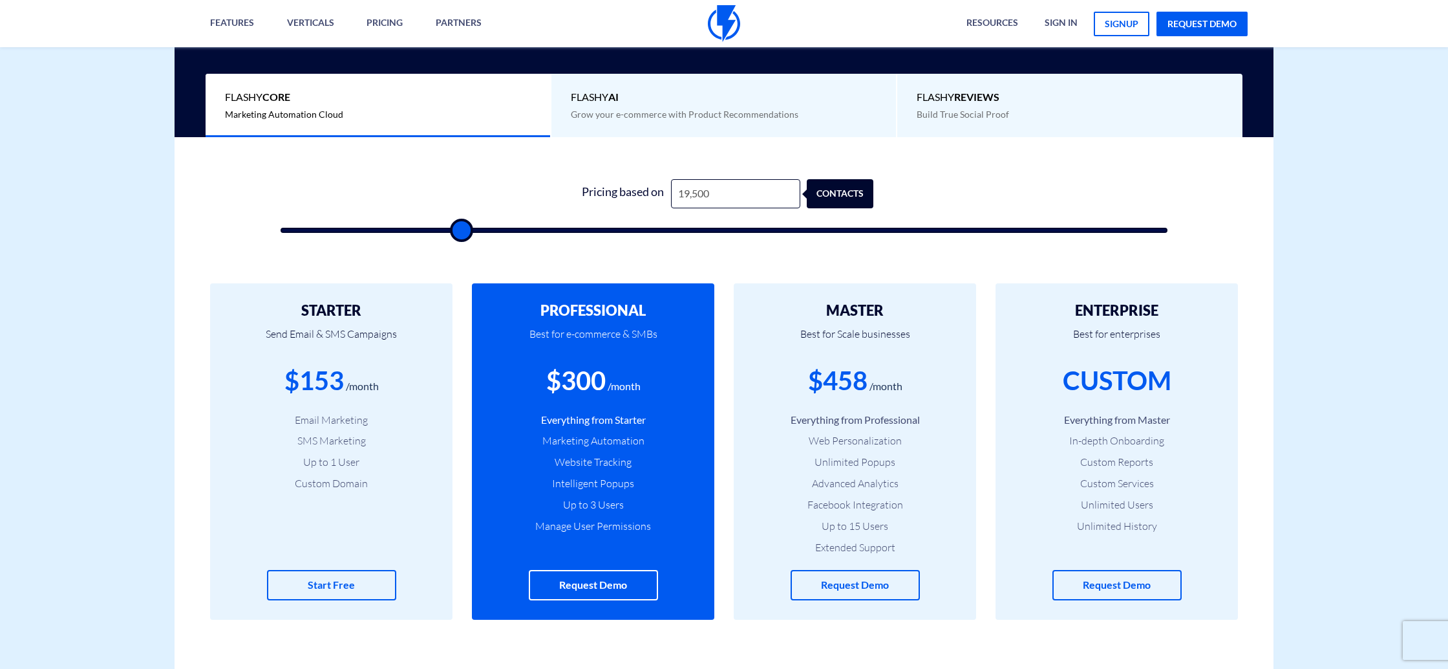
type input "19000"
type input "18,500"
type input "18500"
type input "18,000"
type input "18000"
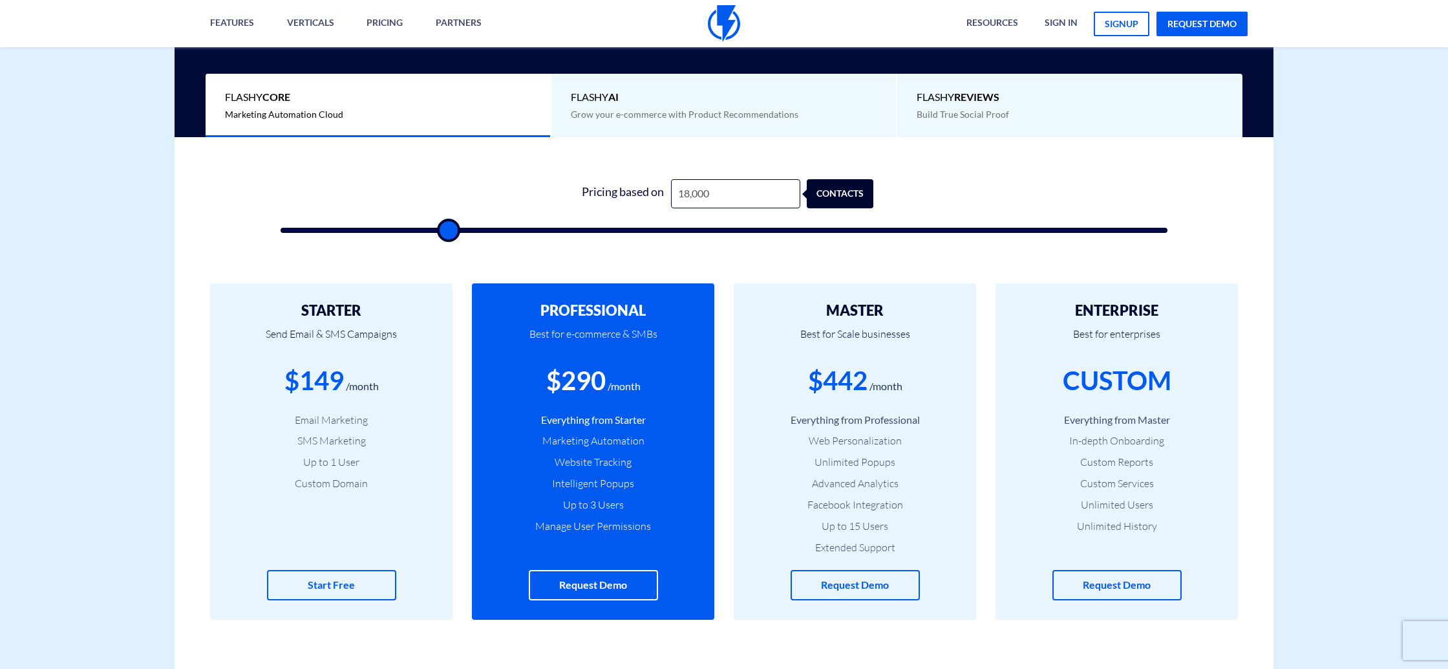
type input "17,500"
type input "17500"
type input "17,000"
type input "17000"
type input "16,500"
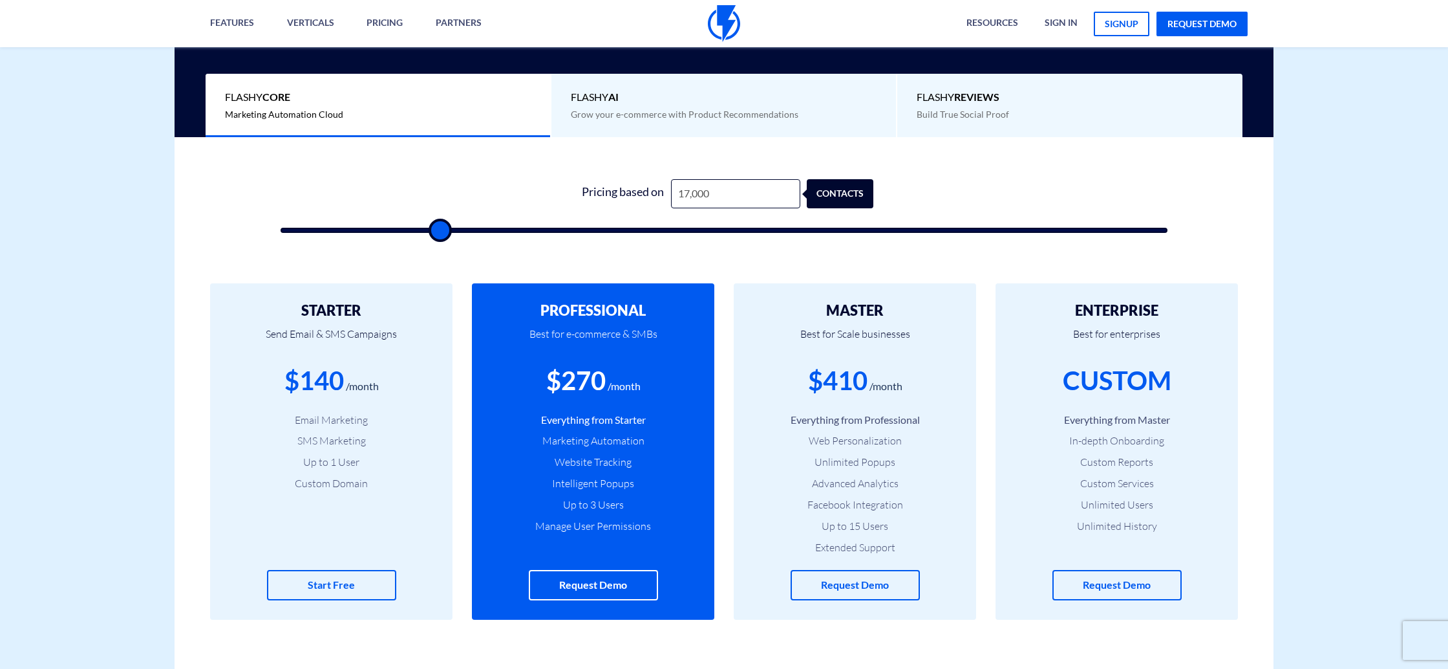
type input "16500"
type input "16,000"
type input "16000"
type input "15,500"
type input "15500"
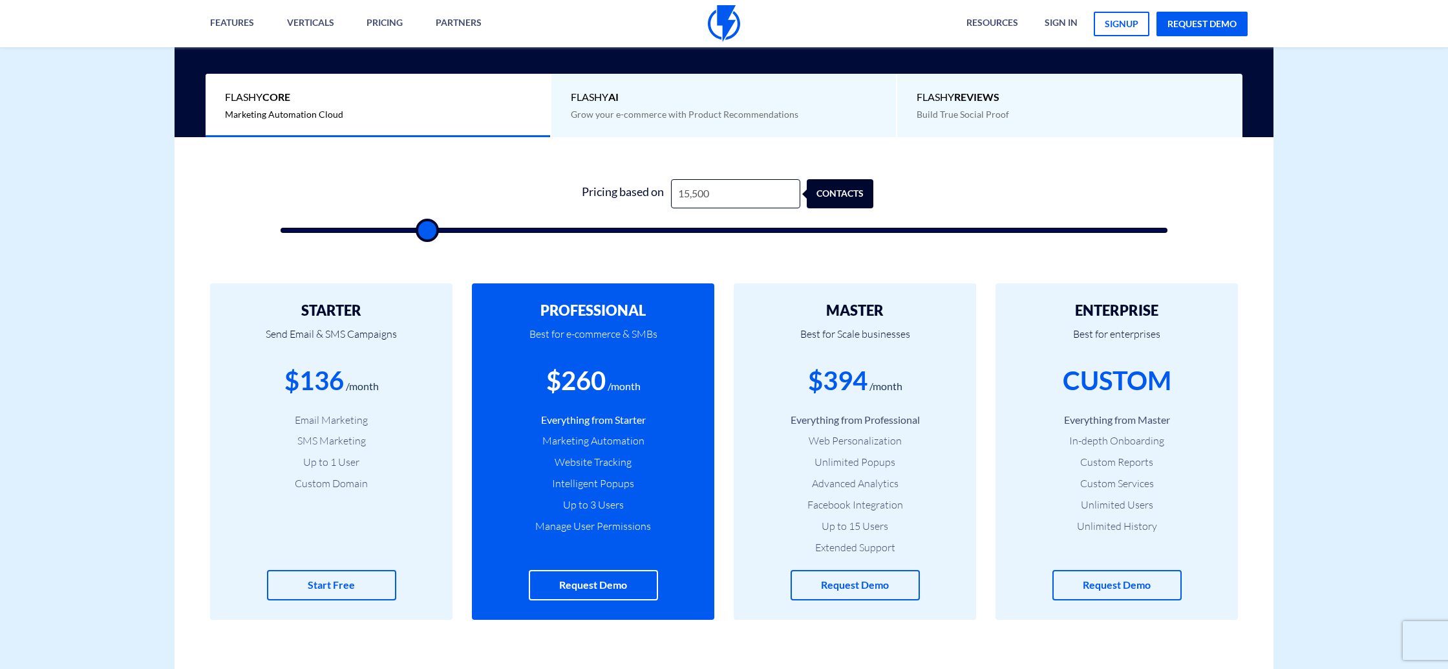
type input "14,500"
type input "14500"
type input "13,500"
type input "13500"
type input "12,500"
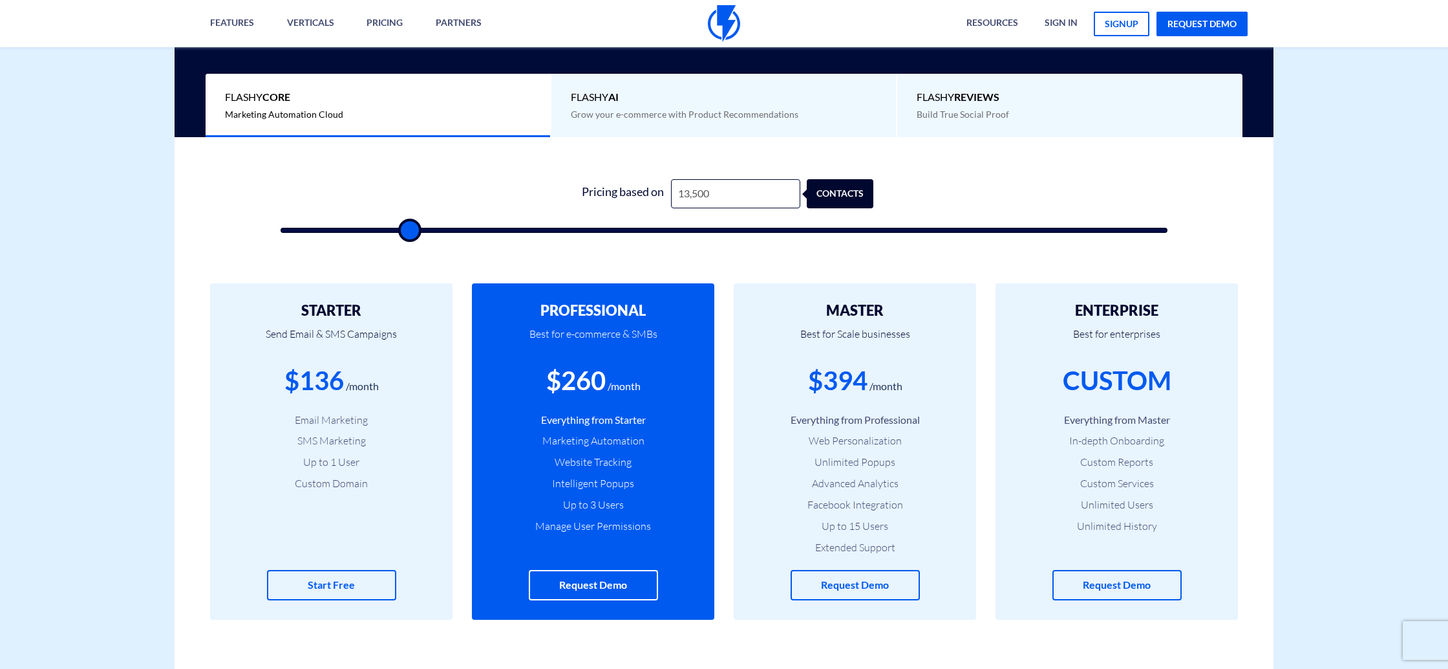
type input "12500"
type input "11,500"
type input "11500"
type input "11,000"
type input "11000"
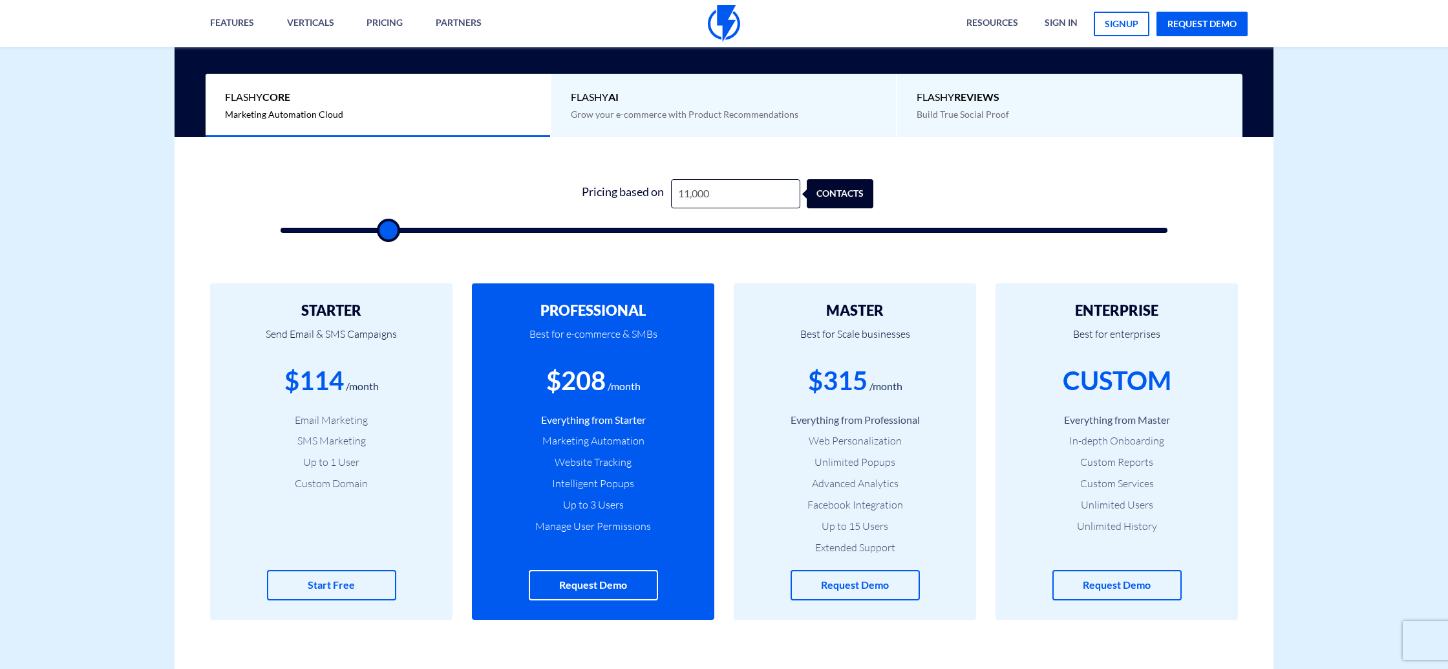
type input "10,500"
type input "10500"
type input "12,000"
type input "12000"
type input "13,500"
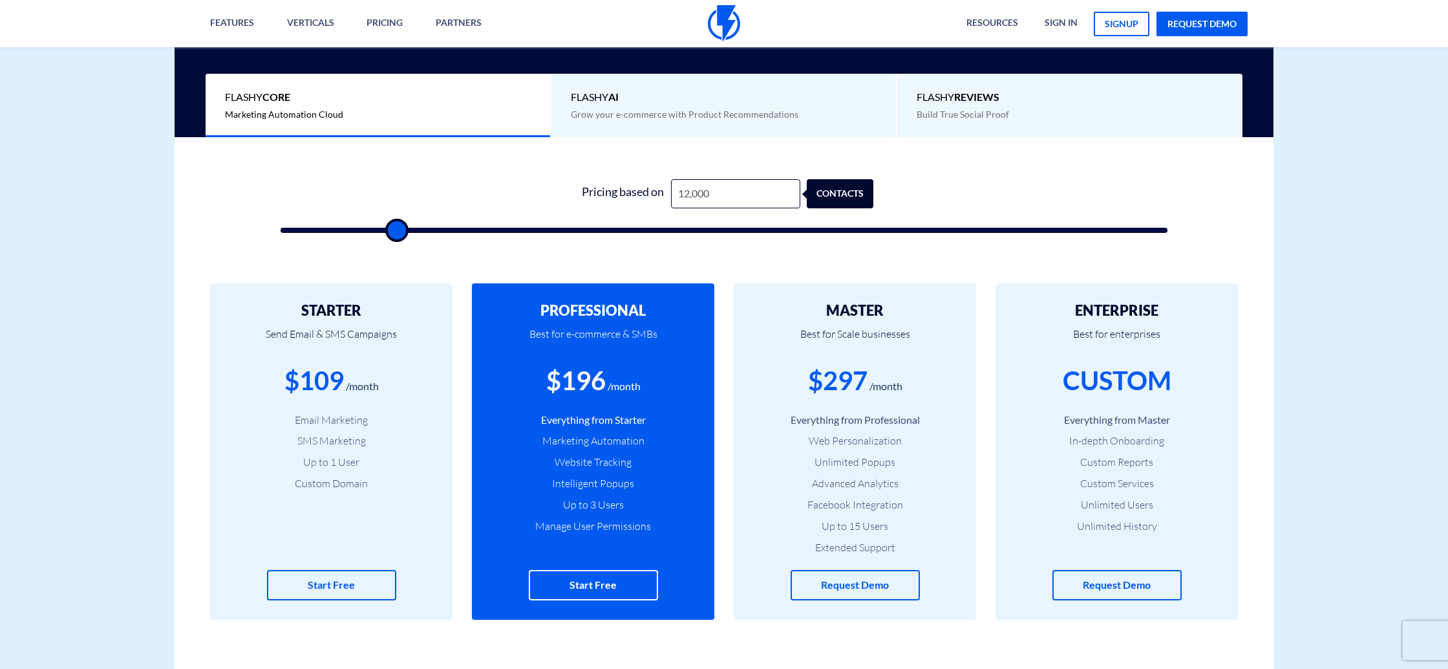
type input "13500"
type input "14,500"
drag, startPoint x: 466, startPoint y: 230, endPoint x: 418, endPoint y: 230, distance: 48.5
type input "14500"
click at [418, 230] on input "range" at bounding box center [724, 230] width 887 height 5
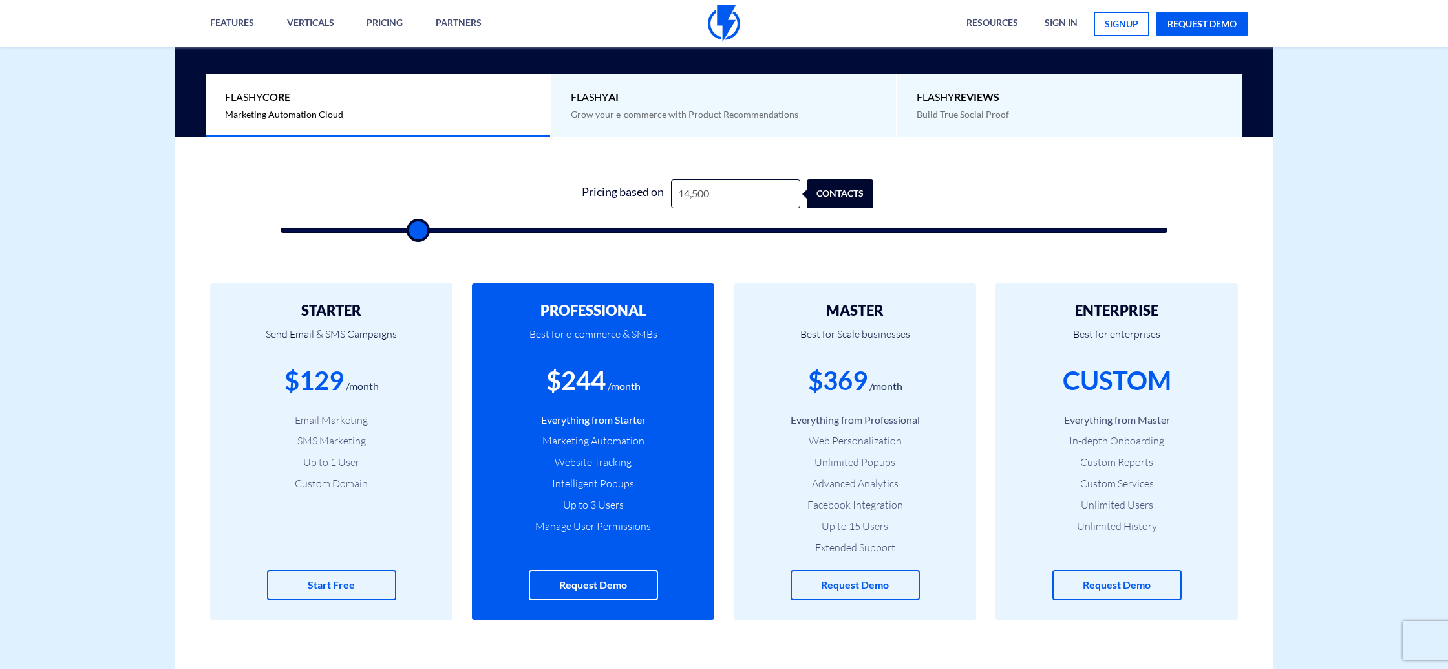
type input "16,000"
type input "16000"
type input "16,500"
type input "16500"
drag, startPoint x: 415, startPoint y: 229, endPoint x: 463, endPoint y: 227, distance: 47.9
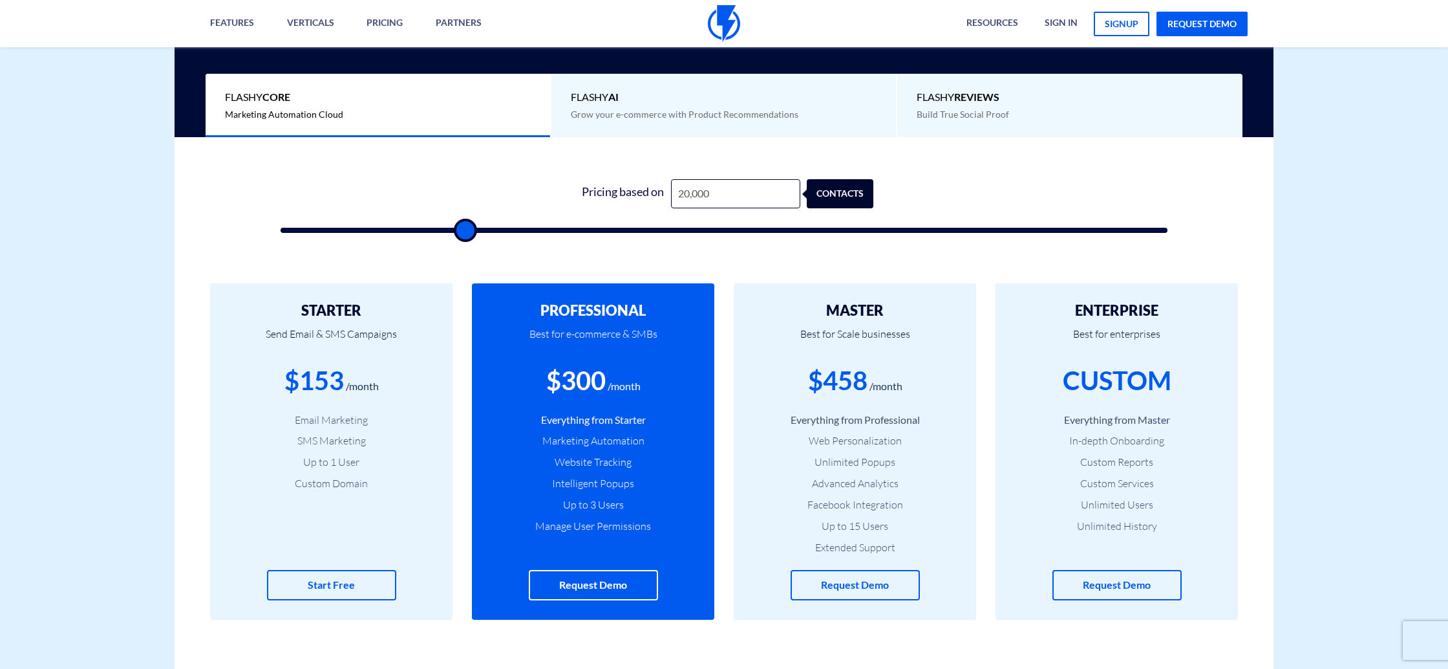
click at [463, 228] on input "range" at bounding box center [724, 230] width 887 height 5
drag, startPoint x: 462, startPoint y: 228, endPoint x: 421, endPoint y: 228, distance: 40.7
click at [421, 228] on input "range" at bounding box center [724, 230] width 887 height 5
drag, startPoint x: 420, startPoint y: 225, endPoint x: 391, endPoint y: 224, distance: 29.1
click at [391, 228] on input "range" at bounding box center [724, 230] width 887 height 5
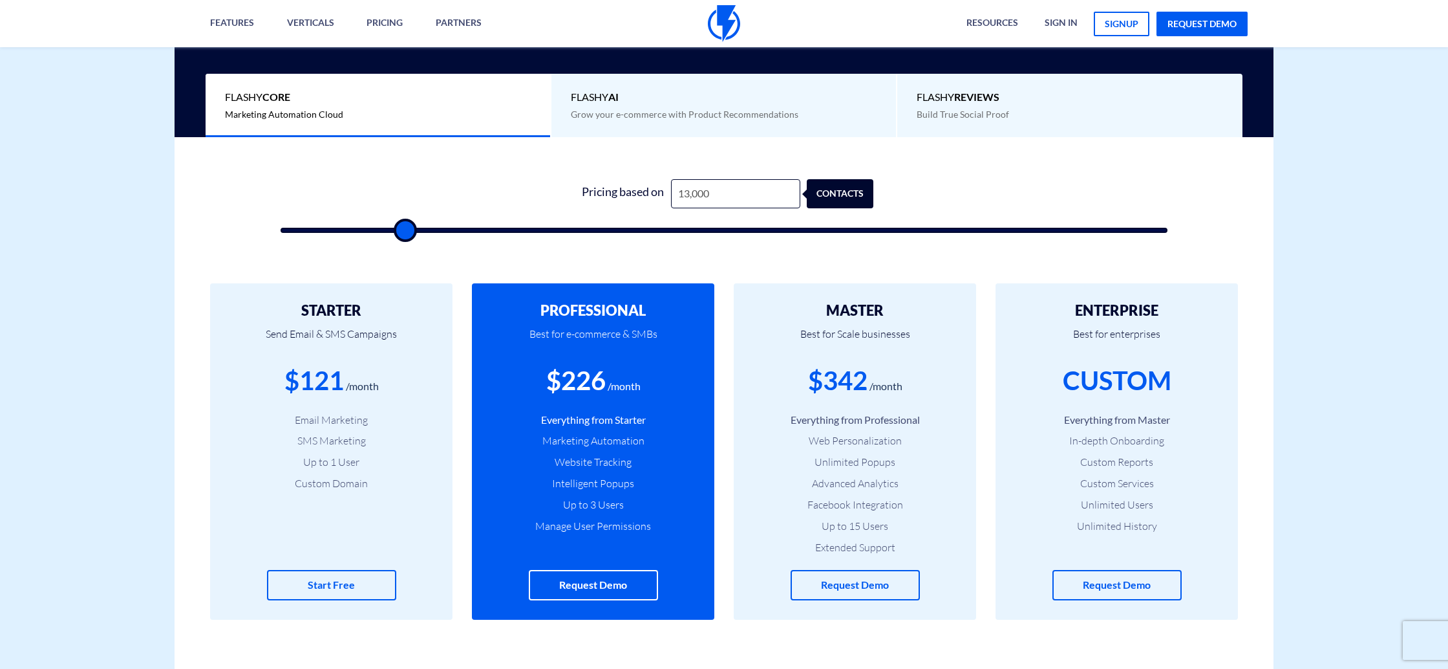
drag, startPoint x: 396, startPoint y: 233, endPoint x: 453, endPoint y: 228, distance: 57.1
click at [405, 232] on input "range" at bounding box center [724, 230] width 887 height 5
click at [738, 195] on input "13,000" at bounding box center [735, 193] width 129 height 29
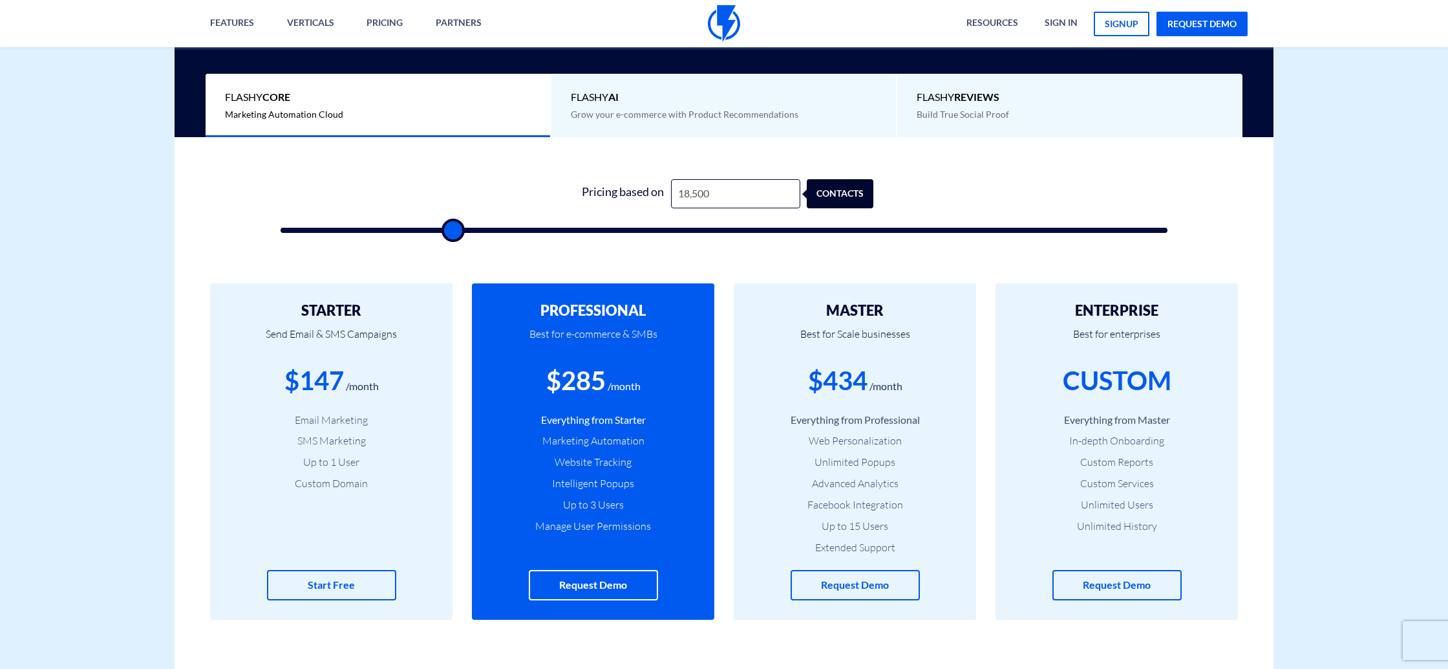
drag, startPoint x: 444, startPoint y: 231, endPoint x: 452, endPoint y: 231, distance: 7.8
click at [452, 231] on input "range" at bounding box center [724, 230] width 887 height 5
drag, startPoint x: 459, startPoint y: 230, endPoint x: 448, endPoint y: 231, distance: 11.0
click at [448, 231] on input "range" at bounding box center [724, 230] width 887 height 5
